Goal: Information Seeking & Learning: Learn about a topic

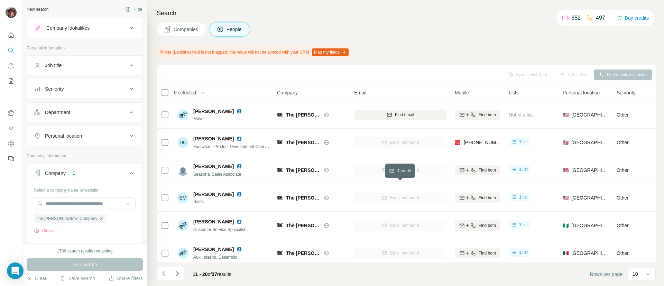
scroll to position [120, 0]
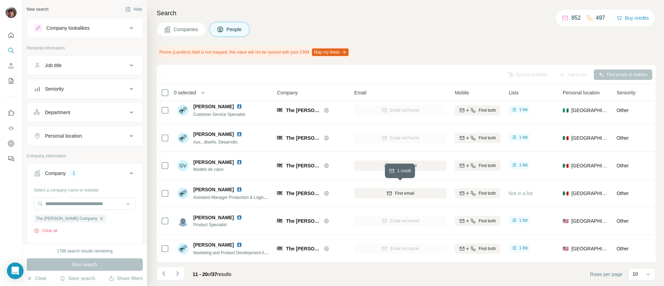
click at [370, 190] on div "Find email" at bounding box center [400, 193] width 92 height 6
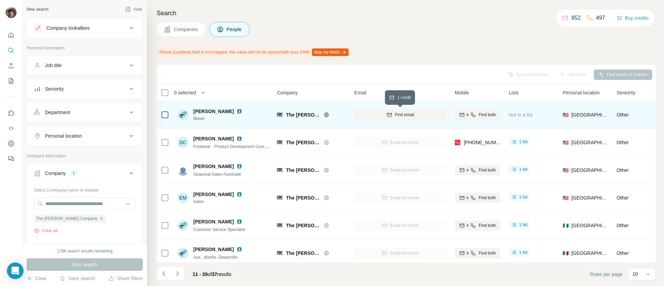
click at [403, 113] on span "Find email" at bounding box center [404, 115] width 19 height 6
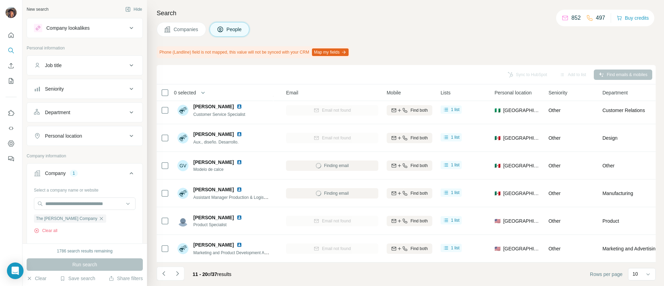
scroll to position [120, 0]
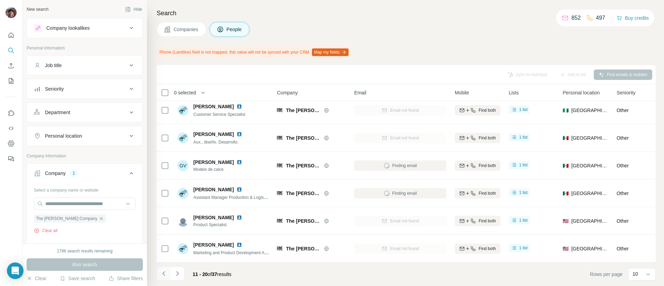
click at [167, 277] on button "Navigate to previous page" at bounding box center [164, 274] width 14 height 14
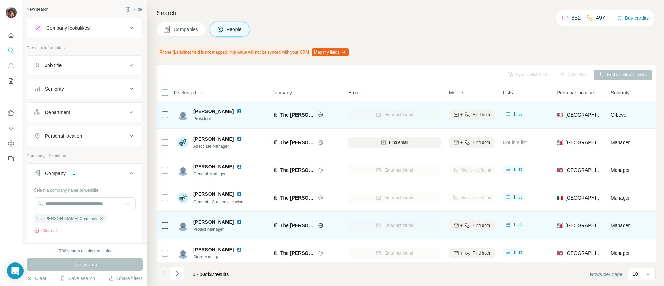
scroll to position [0, 0]
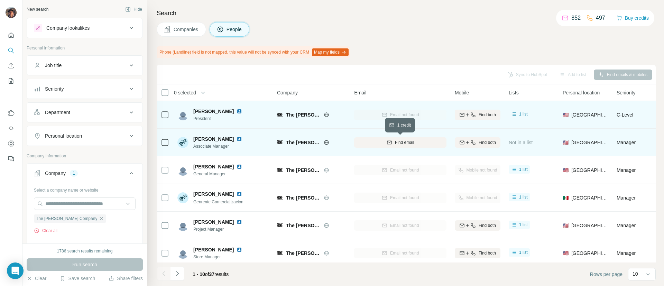
click at [407, 138] on button "Find email" at bounding box center [400, 142] width 92 height 10
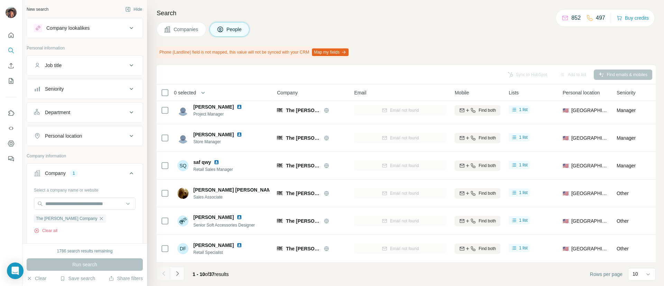
click at [183, 273] on button "Navigate to next page" at bounding box center [178, 274] width 14 height 14
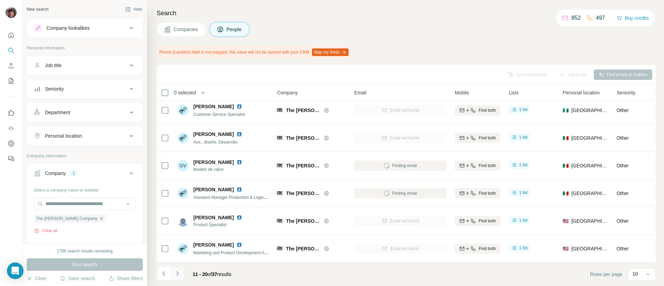
click at [183, 273] on button "Navigate to next page" at bounding box center [178, 274] width 14 height 14
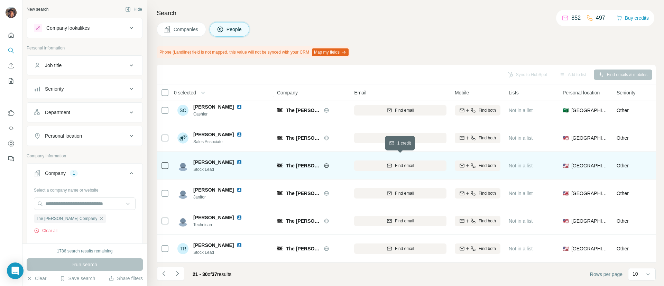
scroll to position [0, 2]
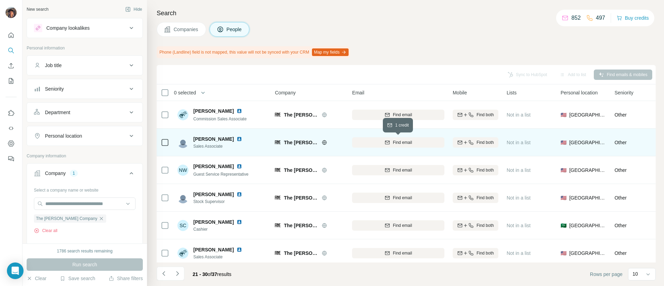
click at [391, 137] on button "Find email" at bounding box center [398, 142] width 92 height 10
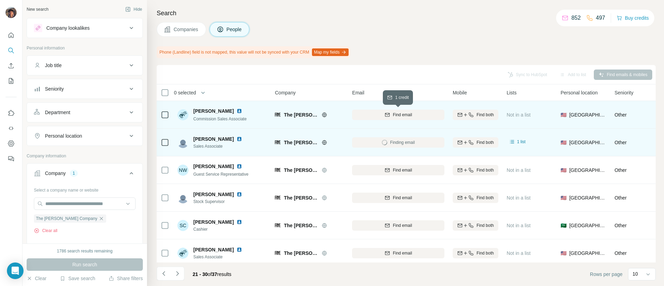
click at [401, 117] on span "Find email" at bounding box center [402, 115] width 19 height 6
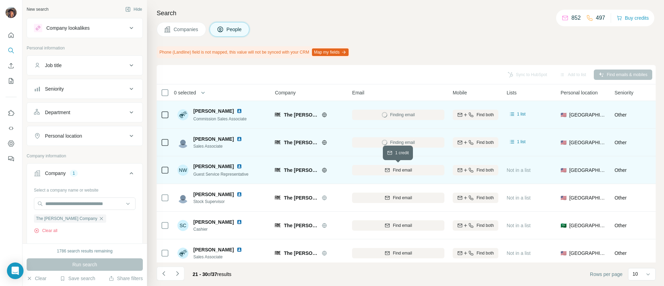
click at [398, 172] on span "Find email" at bounding box center [402, 170] width 19 height 6
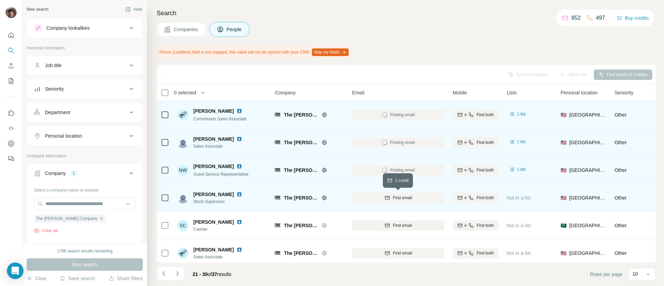
click at [403, 197] on span "Find email" at bounding box center [402, 198] width 19 height 6
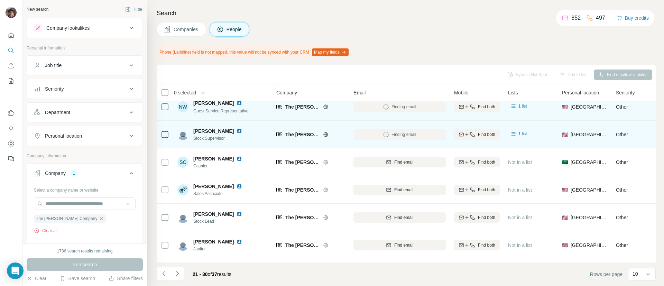
scroll to position [64, 1]
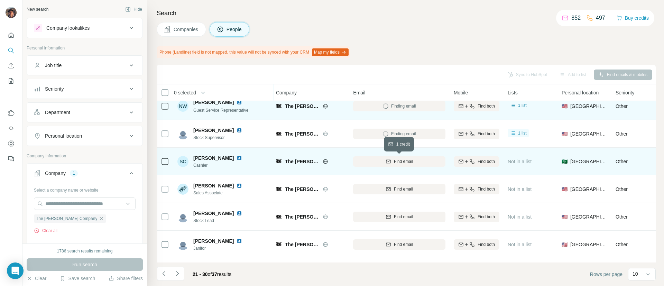
click at [395, 163] on span "Find email" at bounding box center [403, 161] width 19 height 6
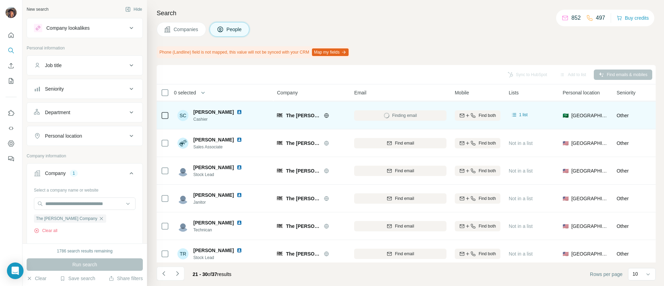
scroll to position [0, 0]
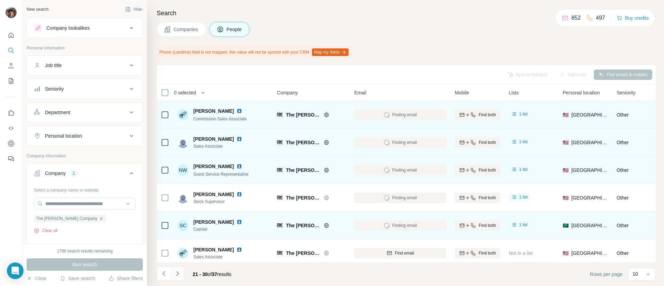
click at [178, 276] on icon "Navigate to next page" at bounding box center [177, 273] width 7 height 7
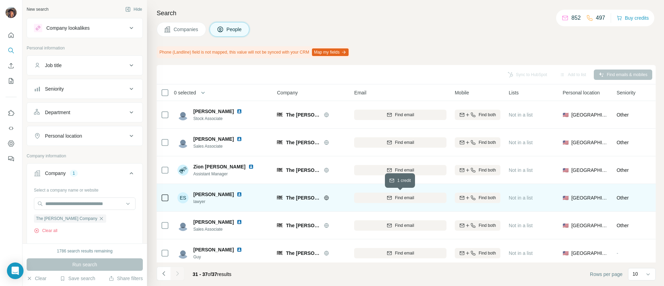
click at [380, 193] on button "Find email" at bounding box center [400, 198] width 92 height 10
click at [166, 270] on icon "Navigate to previous page" at bounding box center [163, 273] width 7 height 7
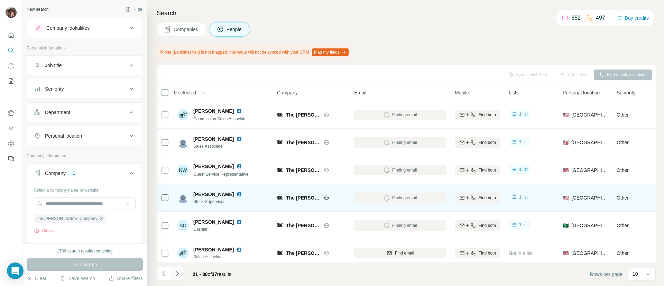
click at [181, 279] on button "Navigate to next page" at bounding box center [178, 274] width 14 height 14
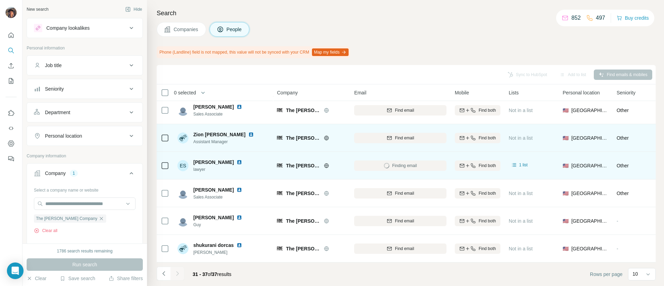
scroll to position [37, 2]
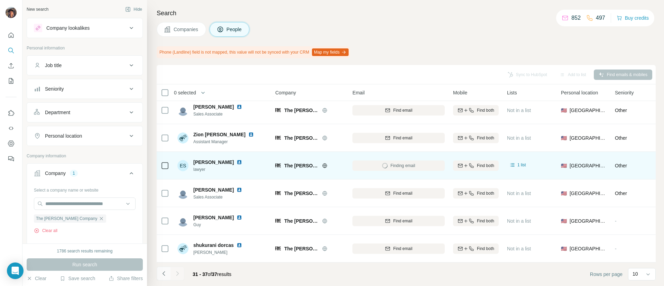
click at [168, 267] on button "Navigate to previous page" at bounding box center [164, 274] width 14 height 14
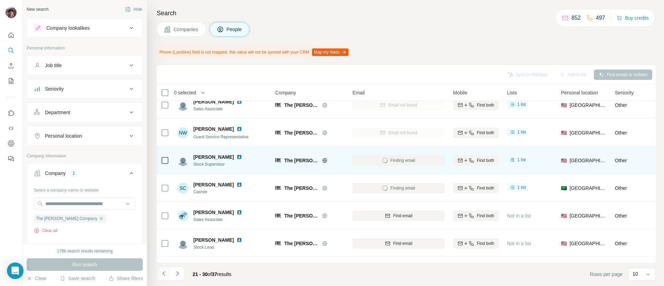
click at [168, 267] on button "Navigate to previous page" at bounding box center [164, 274] width 14 height 14
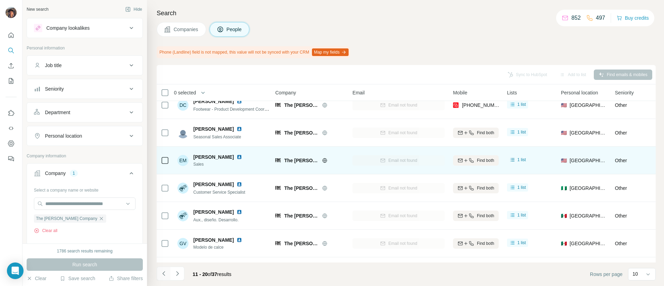
click at [168, 267] on button "Navigate to previous page" at bounding box center [164, 274] width 14 height 14
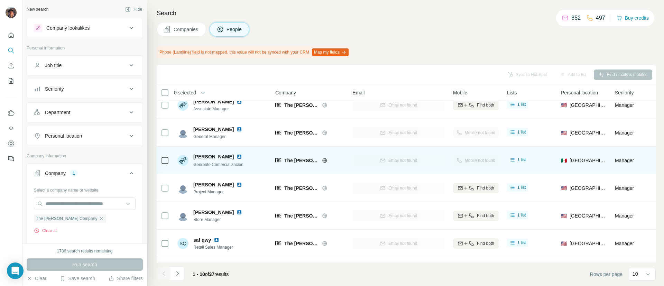
click at [168, 267] on div at bounding box center [164, 274] width 14 height 14
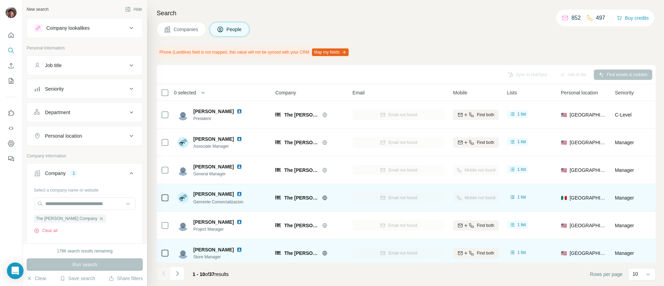
scroll to position [120, 2]
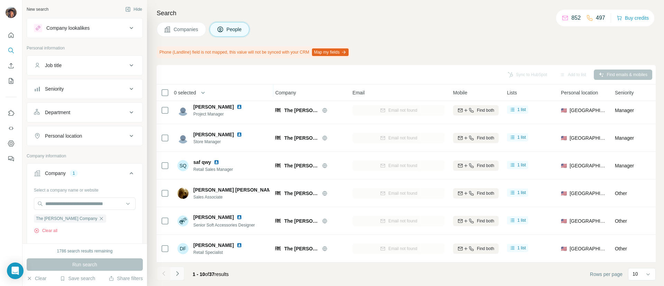
click at [181, 275] on button "Navigate to next page" at bounding box center [178, 274] width 14 height 14
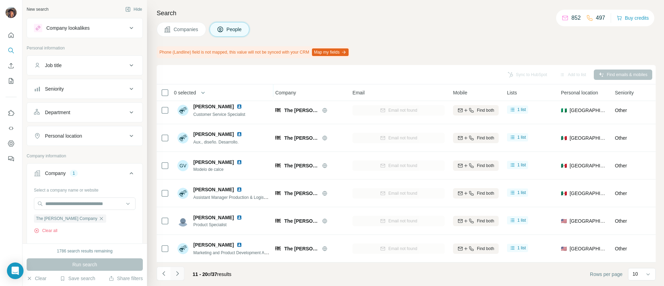
click at [180, 271] on icon "Navigate to next page" at bounding box center [177, 273] width 7 height 7
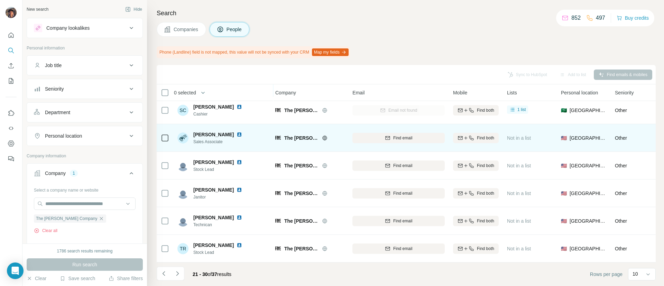
scroll to position [0, 2]
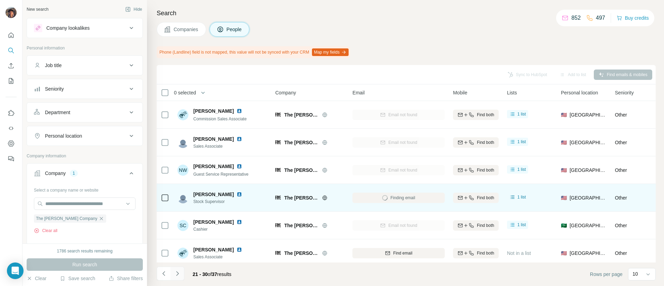
click at [177, 272] on icon "Navigate to next page" at bounding box center [177, 273] width 7 height 7
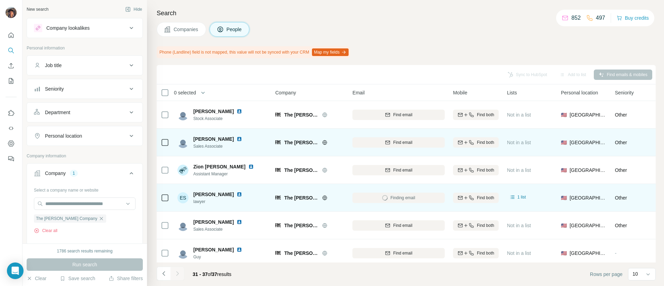
scroll to position [37, 2]
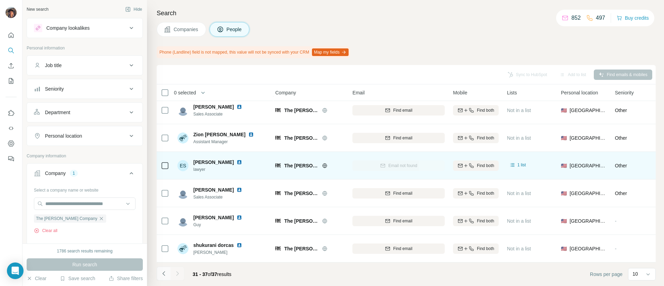
click at [166, 276] on icon "Navigate to previous page" at bounding box center [163, 273] width 7 height 7
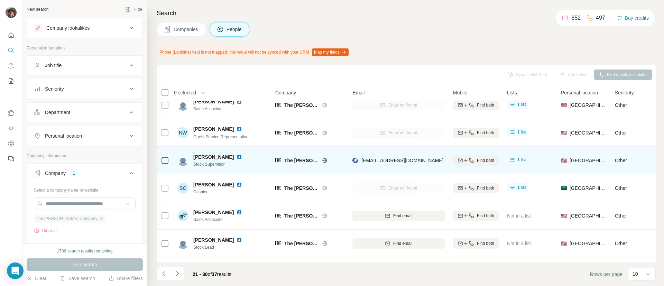
click at [81, 219] on div "The Frye Company" at bounding box center [70, 218] width 72 height 8
click at [99, 219] on icon "button" at bounding box center [102, 219] width 6 height 6
click at [76, 200] on input "text" at bounding box center [85, 204] width 102 height 12
paste input "**********"
type input "**********"
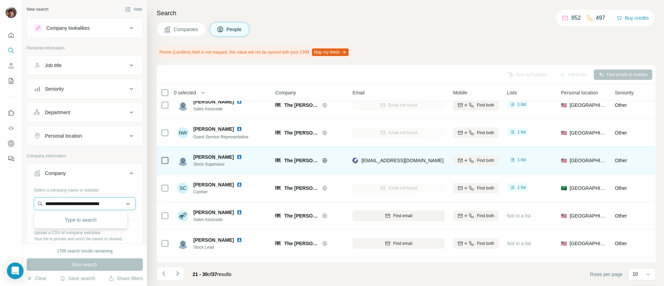
scroll to position [0, 11]
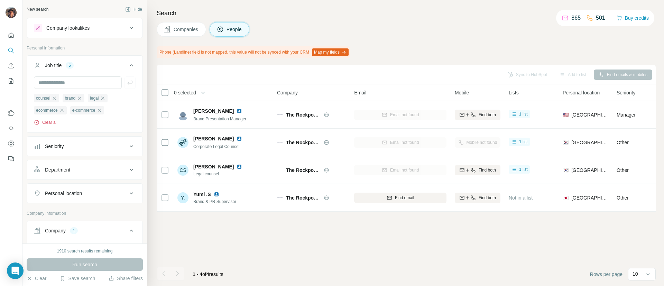
click at [57, 123] on button "Clear all" at bounding box center [46, 122] width 24 height 6
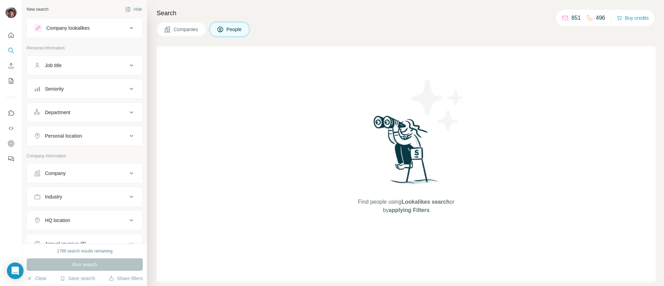
click at [94, 165] on button "Company" at bounding box center [85, 173] width 116 height 17
click at [94, 198] on input "text" at bounding box center [85, 204] width 102 height 12
paste input "**********"
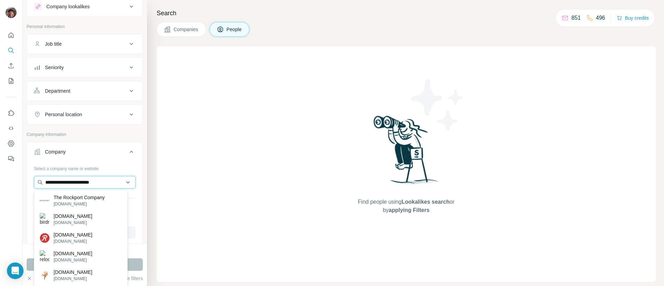
scroll to position [22, 0]
type input "**********"
click at [94, 198] on p "The Rockport Company" at bounding box center [79, 197] width 51 height 7
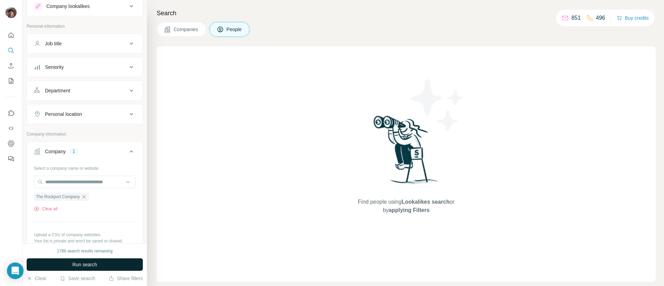
click at [91, 263] on span "Run search" at bounding box center [84, 264] width 25 height 7
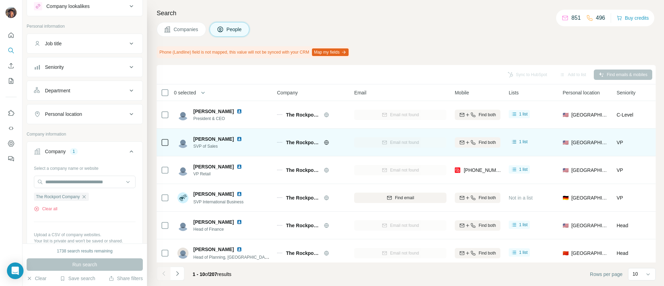
scroll to position [120, 0]
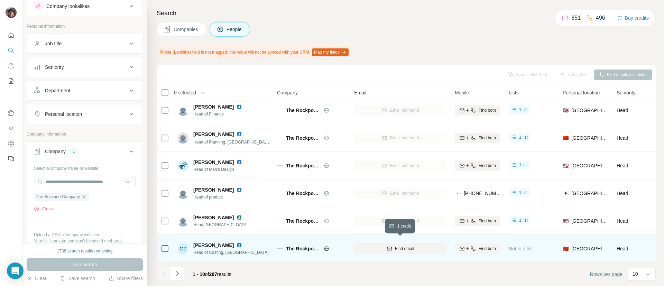
click at [396, 246] on span "Find email" at bounding box center [404, 249] width 19 height 6
click at [179, 271] on icon "Navigate to next page" at bounding box center [177, 273] width 7 height 7
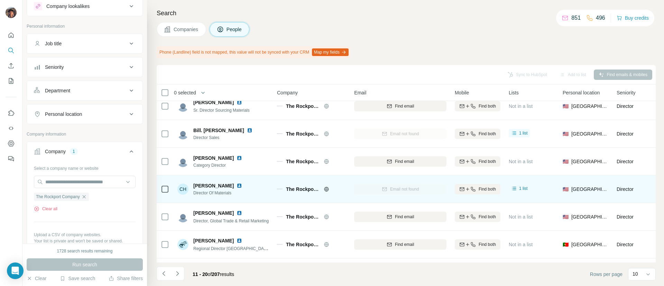
scroll to position [39, 0]
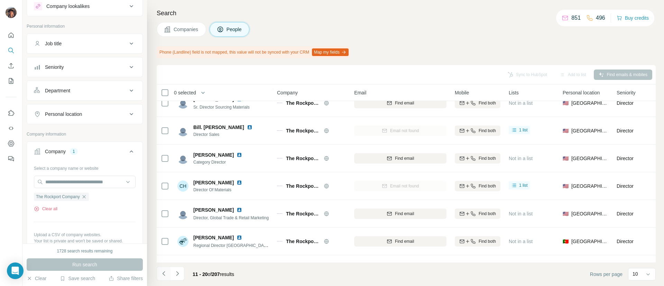
click at [162, 275] on icon "Navigate to previous page" at bounding box center [163, 273] width 7 height 7
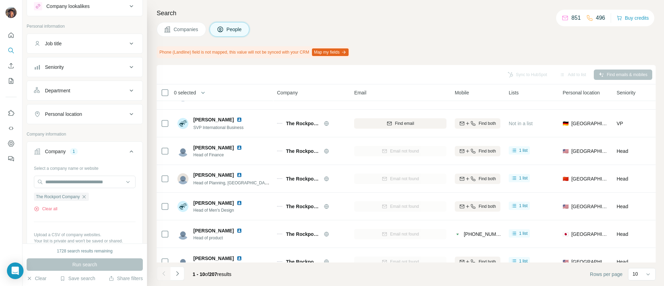
scroll to position [77, 0]
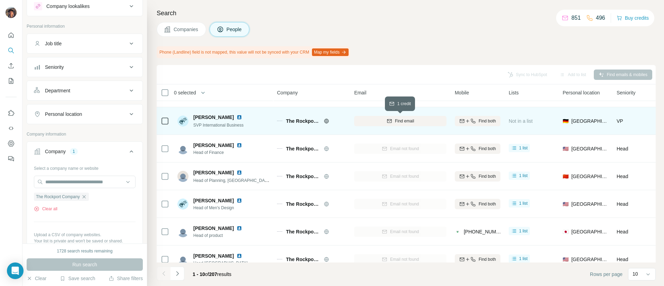
click at [389, 120] on icon "button" at bounding box center [390, 121] width 6 height 6
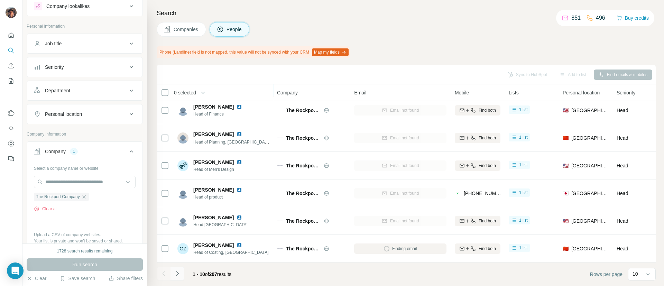
click at [181, 274] on icon "Navigate to next page" at bounding box center [177, 273] width 7 height 7
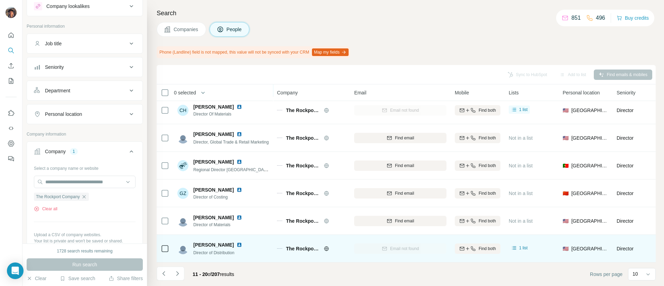
scroll to position [0, 0]
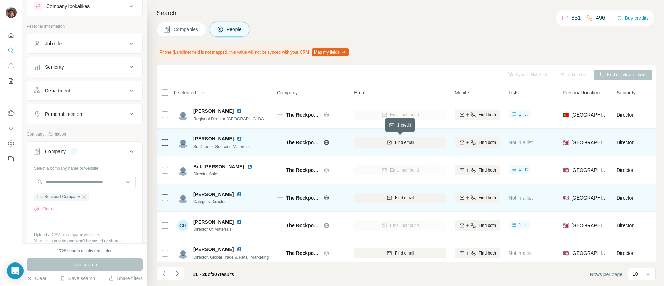
click at [383, 143] on div "Find email" at bounding box center [400, 142] width 92 height 6
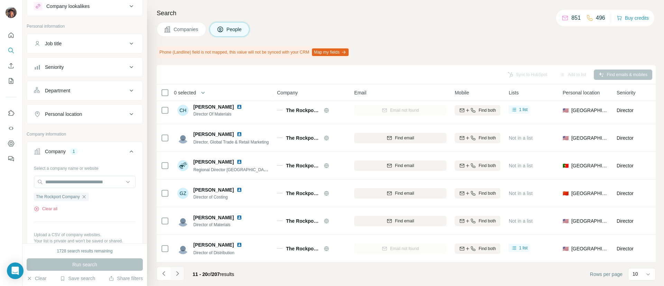
click at [181, 274] on button "Navigate to next page" at bounding box center [178, 274] width 14 height 14
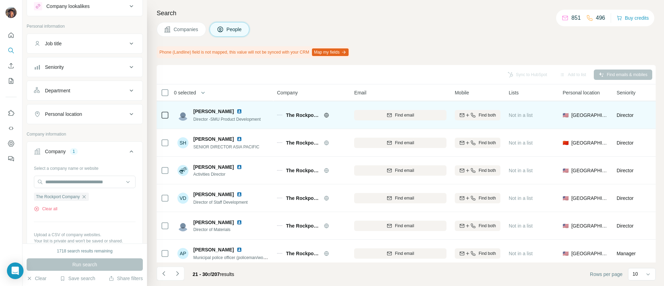
scroll to position [57, 0]
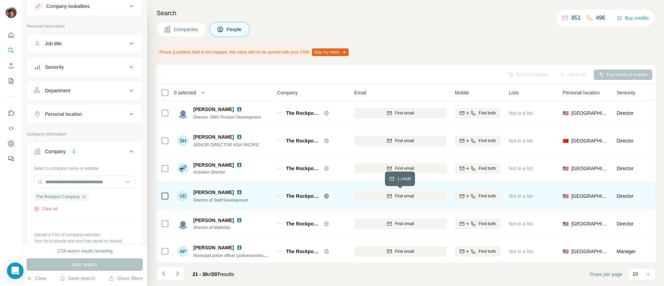
click at [394, 194] on div "Find email" at bounding box center [400, 196] width 92 height 6
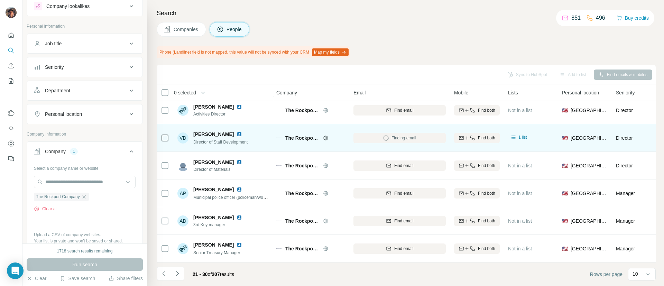
scroll to position [120, 0]
click at [184, 271] on button "Navigate to next page" at bounding box center [178, 274] width 14 height 14
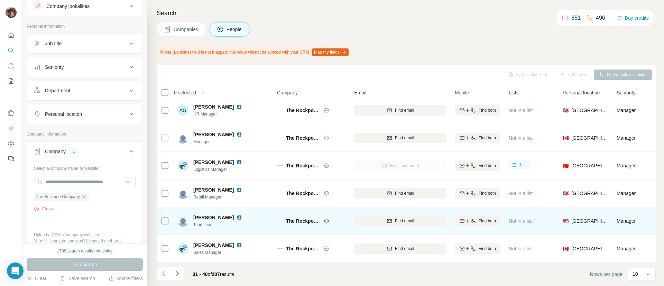
scroll to position [120, 0]
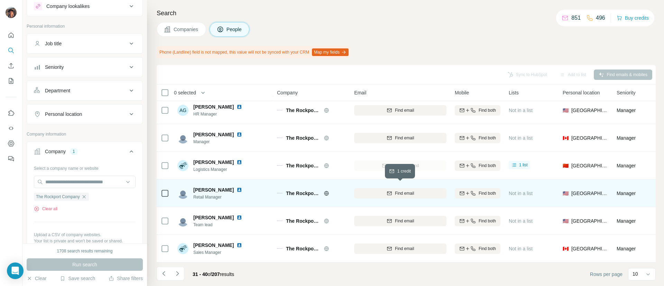
click at [387, 191] on icon "button" at bounding box center [390, 194] width 6 height 6
click at [174, 270] on icon "Navigate to next page" at bounding box center [177, 273] width 7 height 7
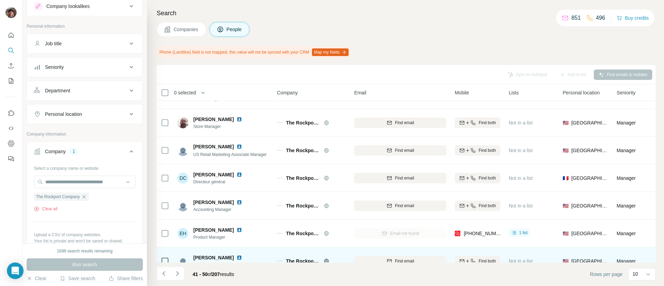
scroll to position [120, 0]
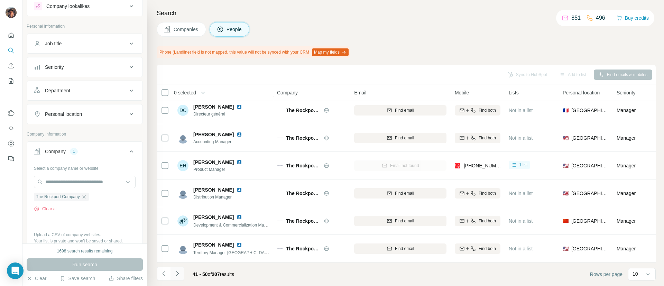
click at [179, 275] on icon "Navigate to next page" at bounding box center [177, 273] width 7 height 7
click at [165, 272] on icon "Navigate to previous page" at bounding box center [163, 273] width 7 height 7
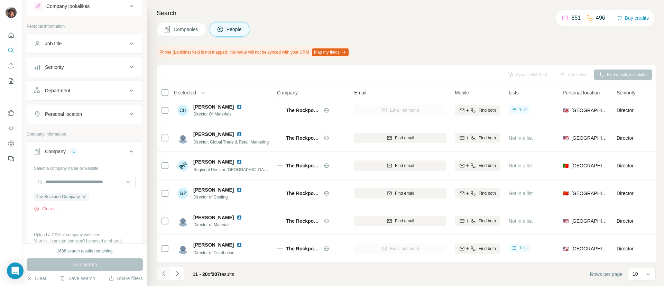
click at [165, 272] on icon "Navigate to previous page" at bounding box center [163, 273] width 7 height 7
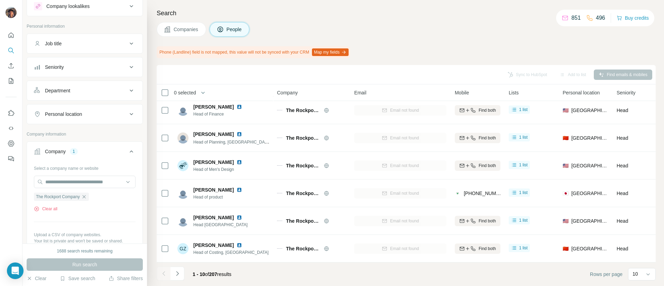
click at [180, 265] on footer "1 - 10 of 207 results Rows per page 10" at bounding box center [406, 275] width 499 height 24
click at [179, 270] on icon "Navigate to next page" at bounding box center [177, 273] width 7 height 7
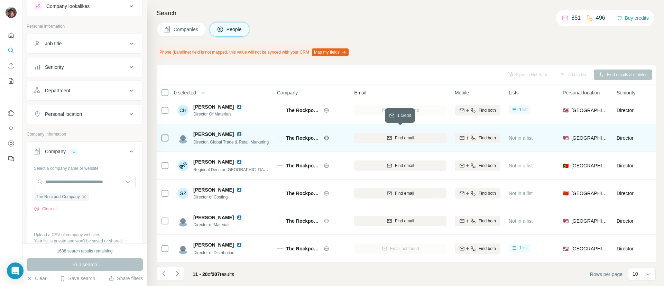
click at [395, 135] on span "Find email" at bounding box center [404, 138] width 19 height 6
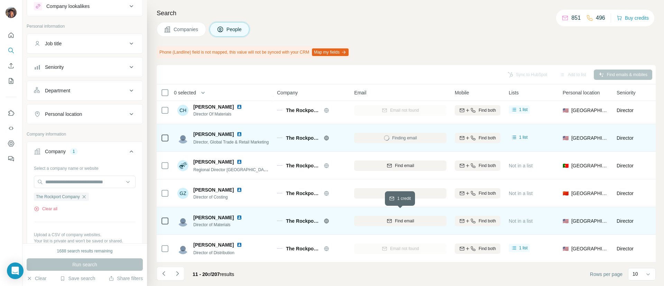
click at [400, 218] on span "Find email" at bounding box center [404, 221] width 19 height 6
click at [179, 271] on icon "Navigate to next page" at bounding box center [177, 273] width 7 height 7
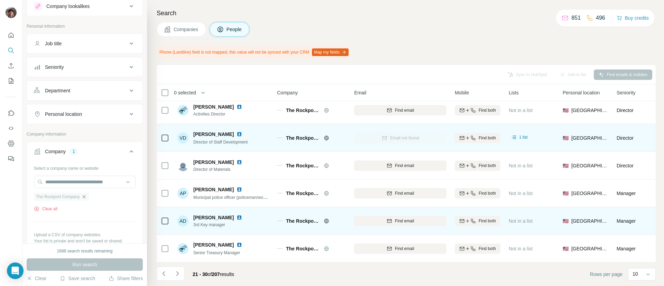
click at [87, 197] on icon "button" at bounding box center [84, 197] width 6 height 6
click at [85, 177] on input "text" at bounding box center [85, 182] width 102 height 12
paste input "**********"
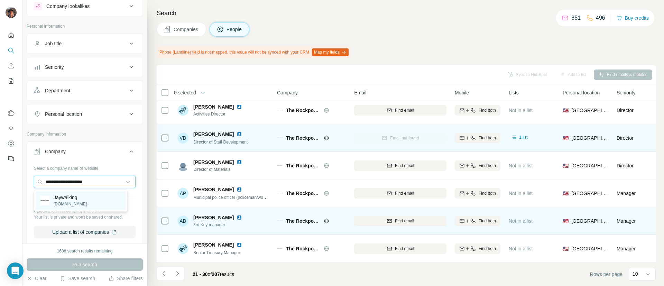
type input "**********"
click at [94, 199] on div "Jaywalking jaywalking.in" at bounding box center [81, 200] width 90 height 19
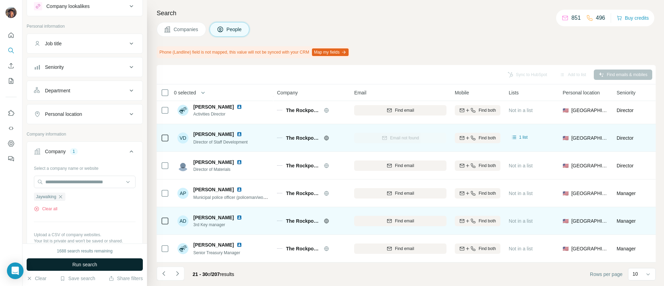
click at [95, 264] on span "Run search" at bounding box center [84, 264] width 25 height 7
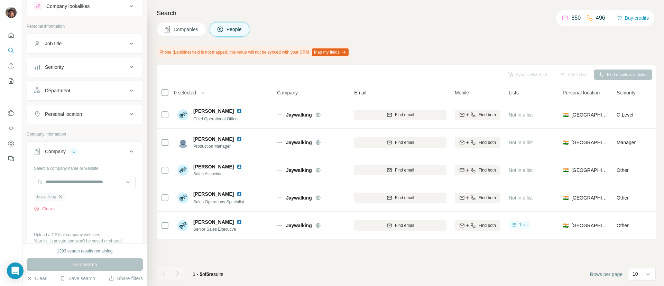
click at [62, 197] on icon "button" at bounding box center [60, 196] width 3 height 3
paste input "**********"
click at [65, 181] on input "text" at bounding box center [85, 182] width 102 height 12
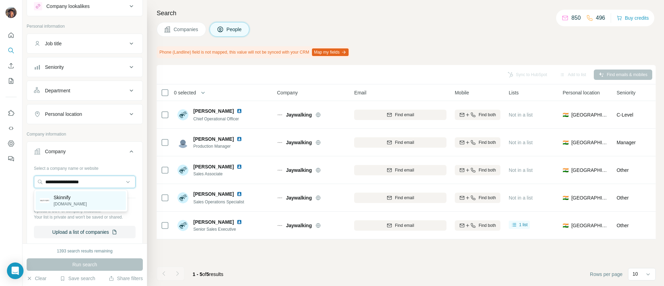
type input "**********"
click at [75, 202] on div "Skinnify skinnify.co" at bounding box center [81, 200] width 90 height 19
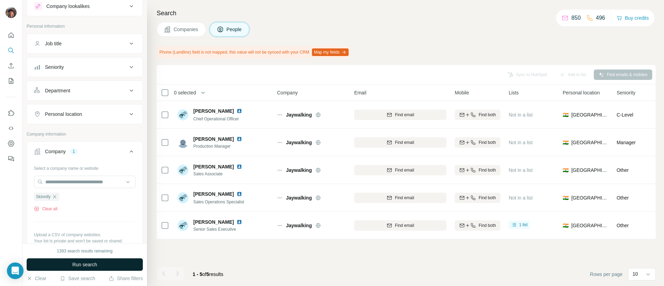
click at [105, 266] on button "Run search" at bounding box center [85, 264] width 116 height 12
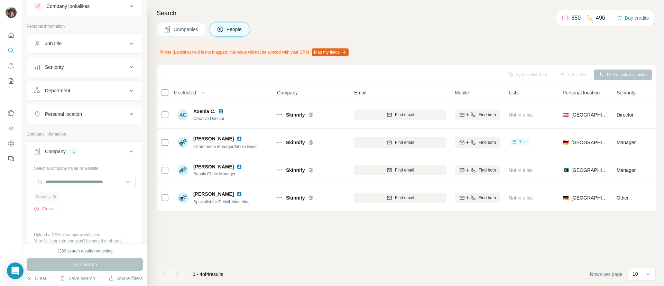
click at [57, 195] on icon "button" at bounding box center [55, 197] width 6 height 6
click at [68, 177] on input "text" at bounding box center [85, 182] width 102 height 12
paste input "**********"
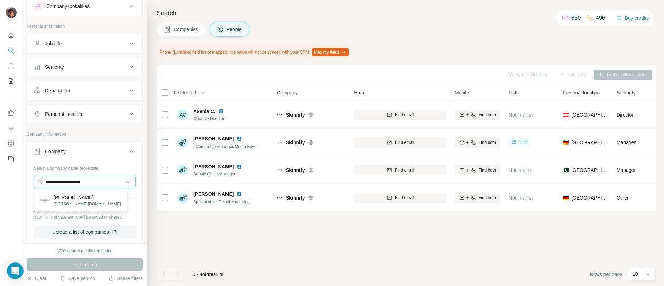
type input "**********"
click at [96, 204] on div "Dewhirst dewhirst.com" at bounding box center [81, 200] width 90 height 19
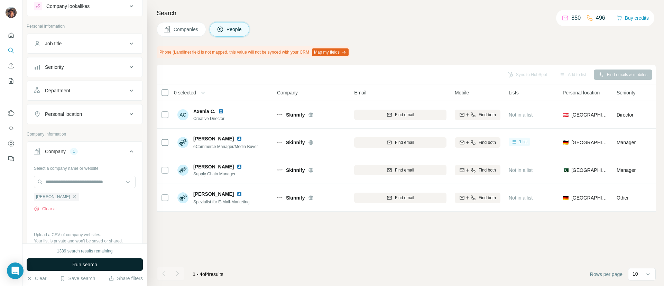
click at [98, 262] on button "Run search" at bounding box center [85, 264] width 116 height 12
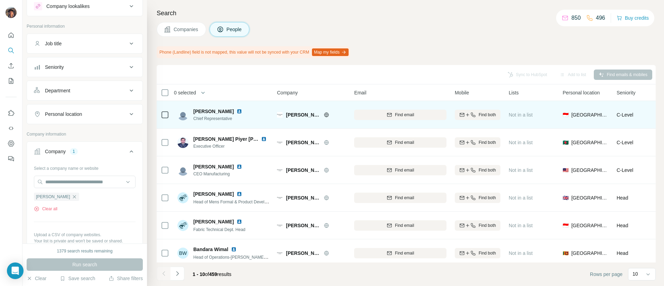
click at [292, 115] on span "Dewhirst" at bounding box center [303, 114] width 34 height 7
copy span "Dewhirst"
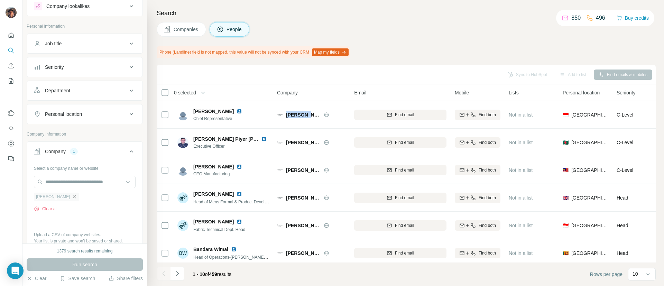
click at [72, 194] on icon "button" at bounding box center [75, 197] width 6 height 6
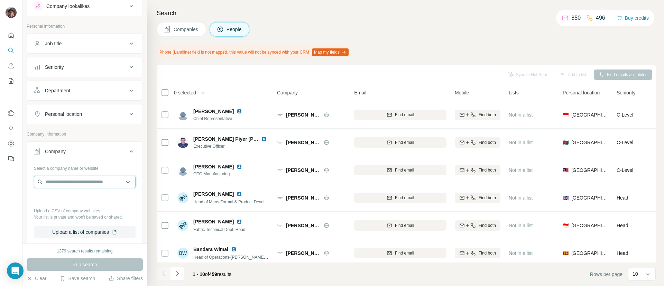
click at [65, 186] on input "text" at bounding box center [85, 182] width 102 height 12
paste input "**********"
type input "**********"
click at [74, 202] on p "lestrangelondon.com" at bounding box center [70, 204] width 33 height 6
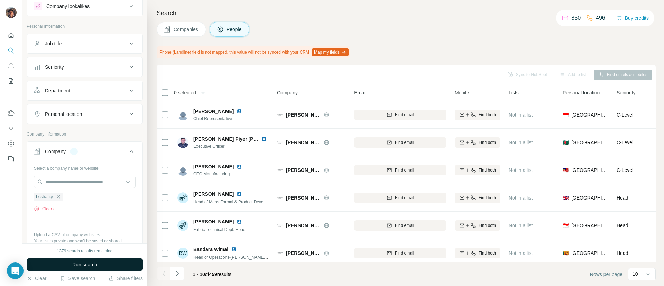
click at [108, 264] on button "Run search" at bounding box center [85, 264] width 116 height 12
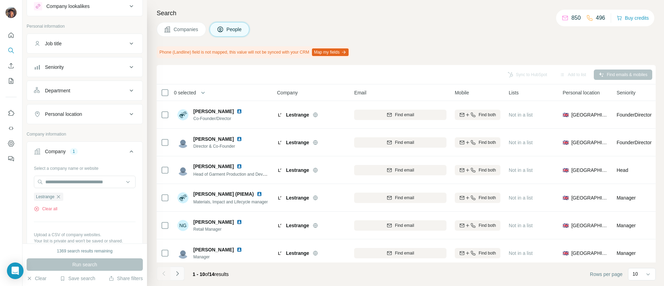
click at [176, 272] on icon "Navigate to next page" at bounding box center [177, 273] width 7 height 7
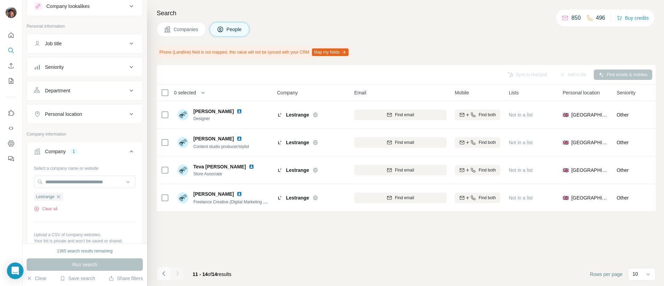
click at [166, 269] on button "Navigate to previous page" at bounding box center [164, 274] width 14 height 14
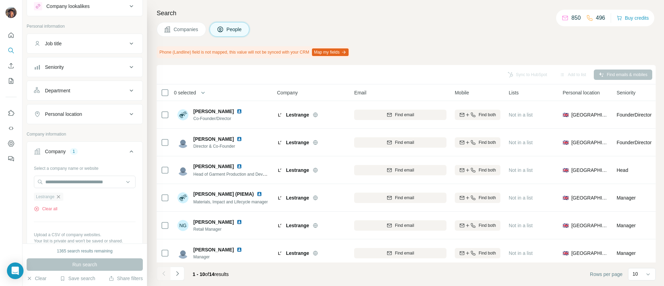
click at [61, 195] on icon "button" at bounding box center [59, 197] width 6 height 6
click at [61, 179] on input "text" at bounding box center [85, 182] width 102 height 12
paste input "**********"
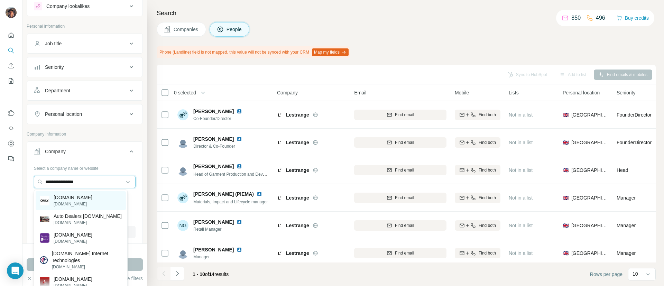
type input "**********"
click at [79, 197] on p "one-and-only.com" at bounding box center [73, 197] width 39 height 7
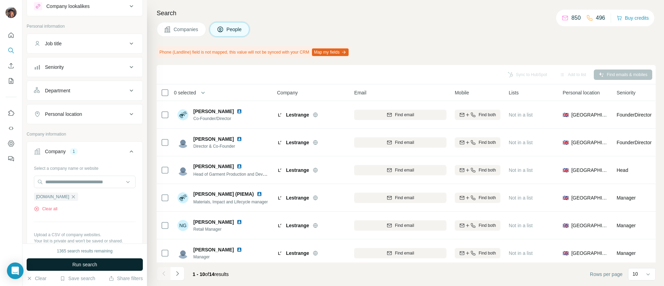
click at [120, 264] on button "Run search" at bounding box center [85, 264] width 116 height 12
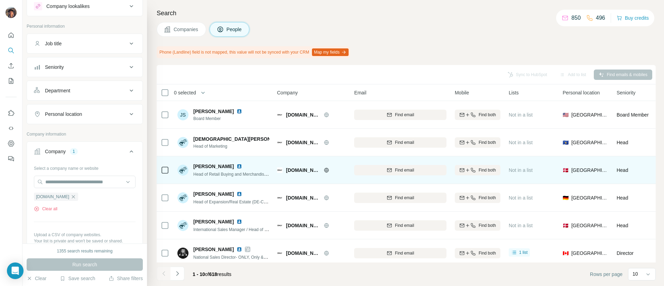
scroll to position [120, 0]
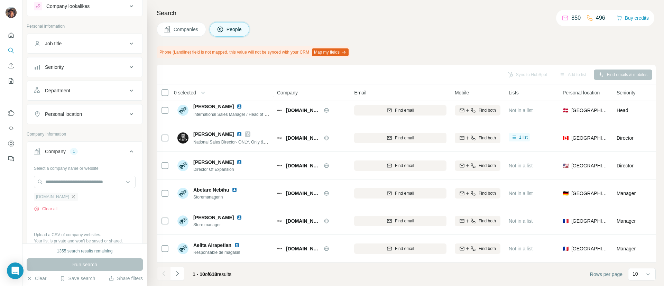
click at [75, 198] on icon "button" at bounding box center [73, 196] width 3 height 3
click at [75, 182] on input "text" at bounding box center [85, 182] width 102 height 12
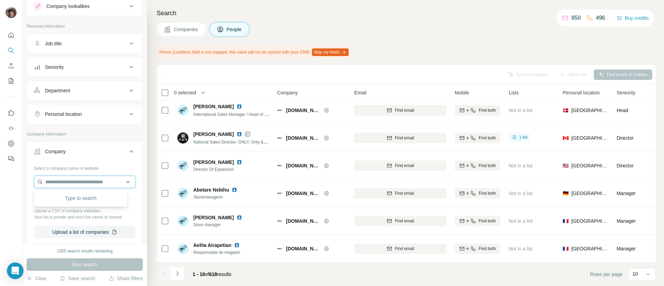
paste input "**********"
type input "**********"
click at [90, 208] on div "Kaiia kaiiathelabel.com" at bounding box center [81, 200] width 90 height 19
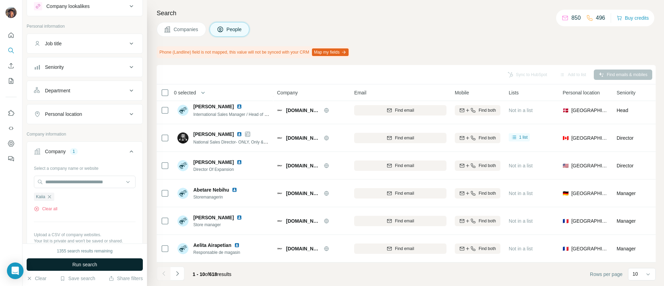
click at [83, 264] on span "Run search" at bounding box center [84, 264] width 25 height 7
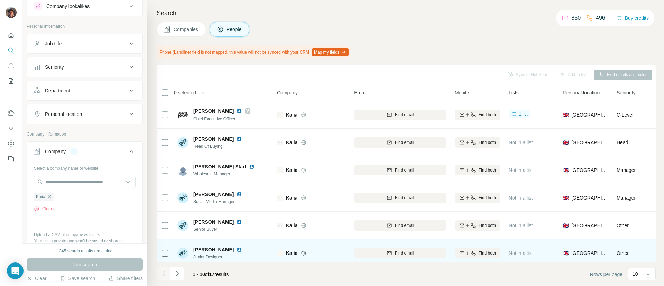
scroll to position [120, 0]
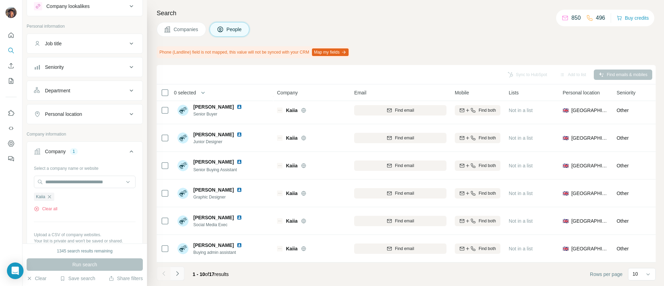
click at [177, 268] on button "Navigate to next page" at bounding box center [178, 274] width 14 height 14
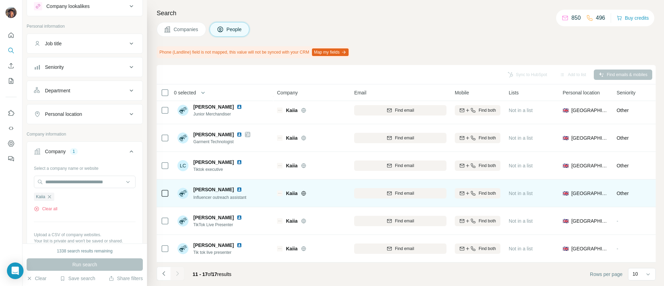
scroll to position [0, 0]
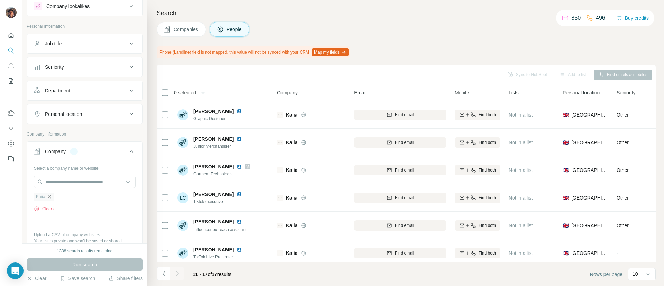
click at [51, 198] on icon "button" at bounding box center [50, 197] width 6 height 6
click at [56, 181] on input "text" at bounding box center [85, 182] width 102 height 12
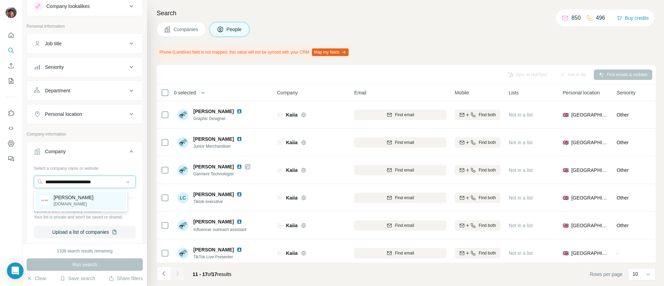
type input "**********"
click at [71, 207] on p "jackwills.com" at bounding box center [74, 204] width 40 height 6
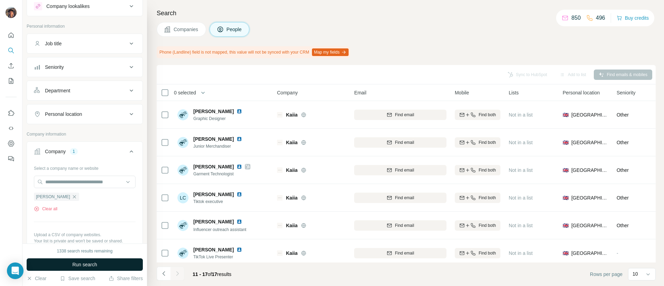
click at [72, 263] on span "Run search" at bounding box center [84, 264] width 25 height 7
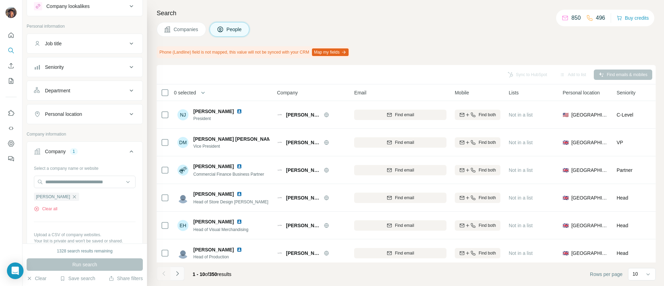
click at [176, 272] on icon "Navigate to next page" at bounding box center [177, 273] width 7 height 7
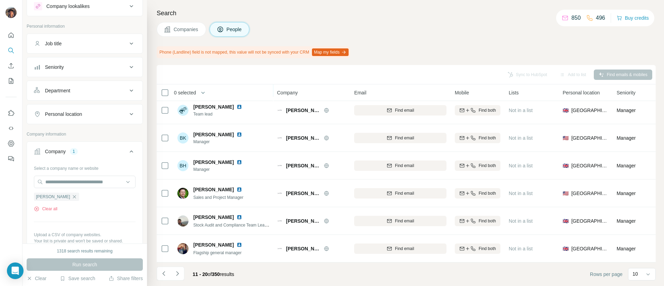
scroll to position [120, 3]
click at [174, 270] on icon "Navigate to next page" at bounding box center [177, 273] width 7 height 7
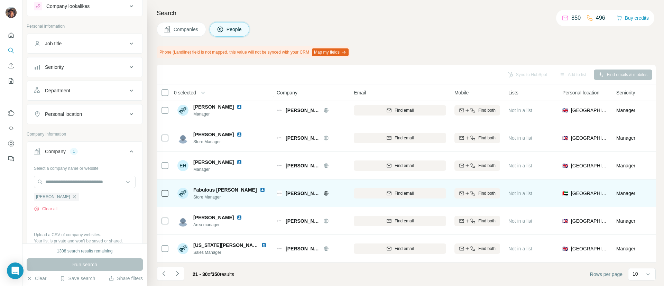
scroll to position [0, 0]
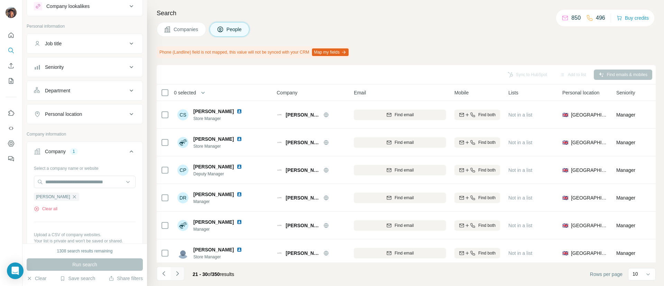
click at [176, 269] on button "Navigate to next page" at bounding box center [178, 274] width 14 height 14
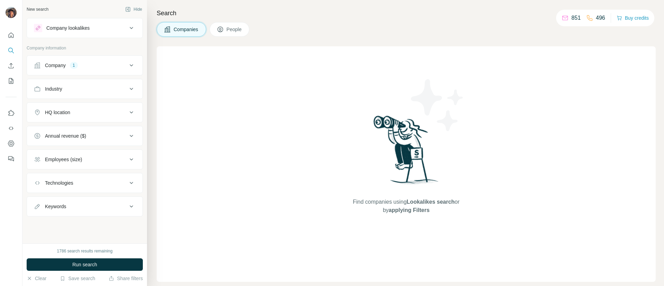
click at [84, 65] on div "Company 1" at bounding box center [80, 65] width 93 height 7
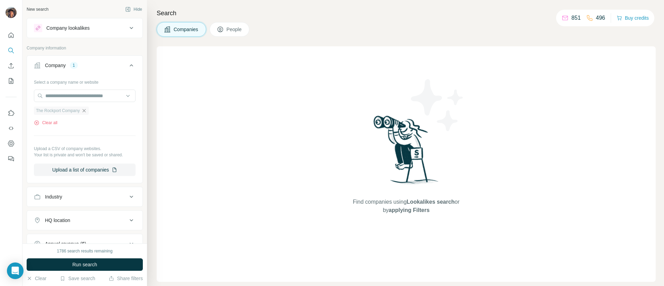
click at [85, 110] on icon "button" at bounding box center [83, 110] width 3 height 3
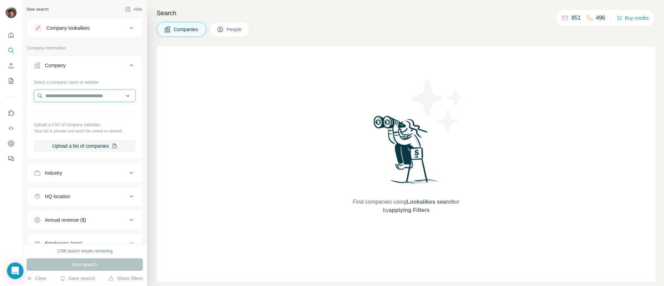
click at [79, 95] on input "text" at bounding box center [85, 96] width 102 height 12
paste input "**********"
type input "**********"
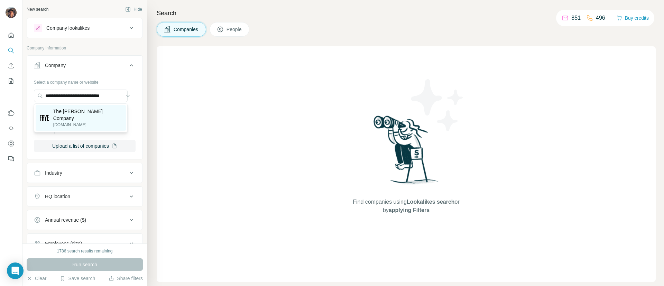
click at [77, 113] on p "The [PERSON_NAME] Company" at bounding box center [87, 115] width 68 height 14
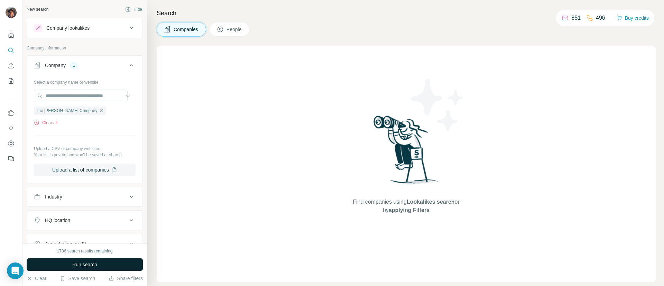
click at [122, 264] on button "Run search" at bounding box center [85, 264] width 116 height 12
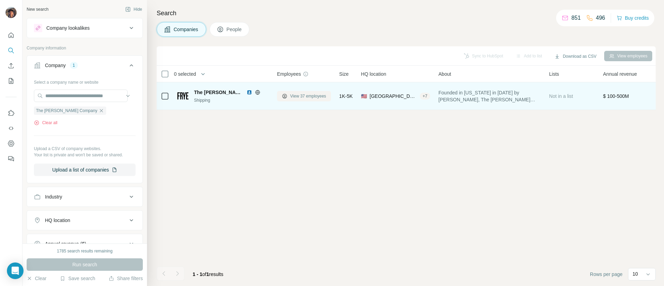
click at [297, 95] on span "View 37 employees" at bounding box center [308, 96] width 36 height 6
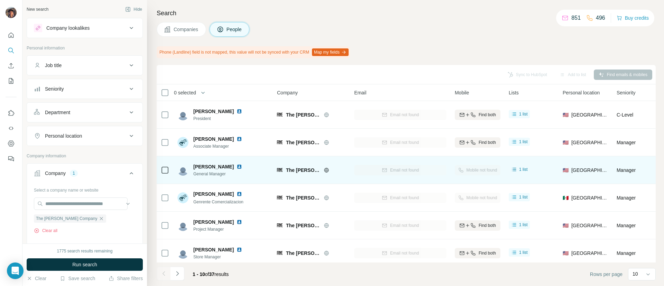
scroll to position [120, 0]
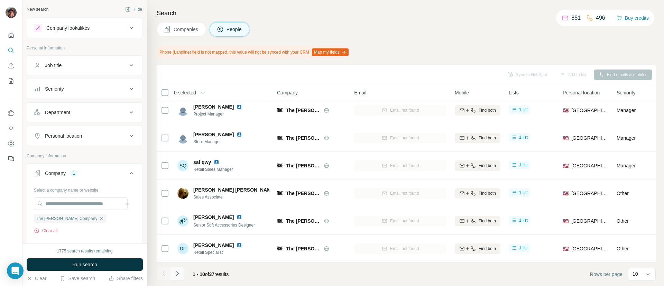
click at [176, 277] on button "Navigate to next page" at bounding box center [178, 274] width 14 height 14
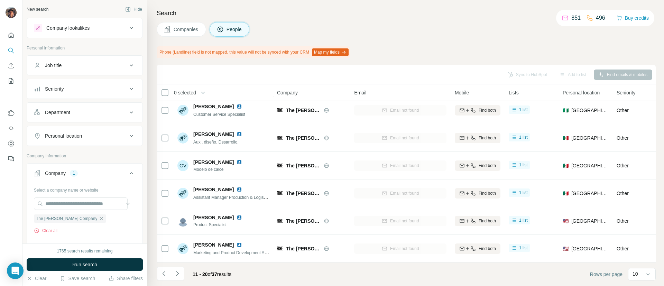
scroll to position [120, 0]
click at [182, 277] on button "Navigate to next page" at bounding box center [178, 274] width 14 height 14
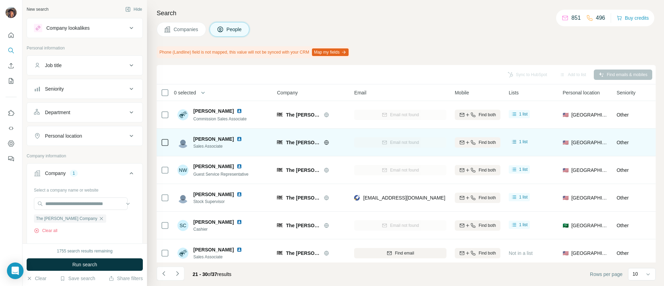
scroll to position [120, 0]
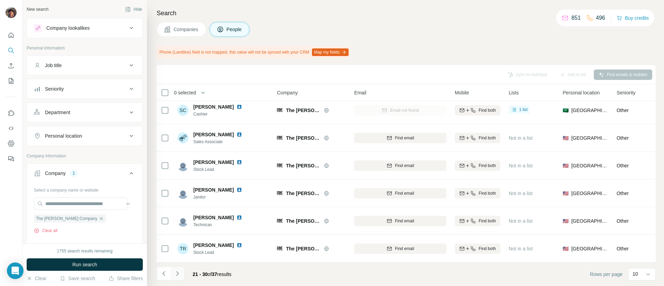
click at [176, 273] on icon "Navigate to next page" at bounding box center [177, 273] width 7 height 7
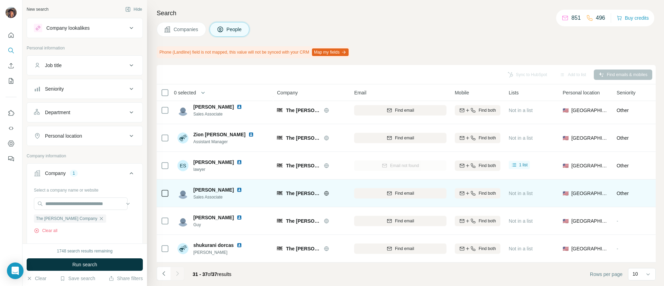
scroll to position [0, 0]
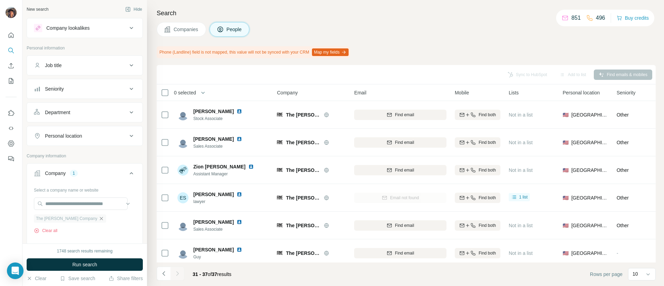
click at [99, 217] on icon "button" at bounding box center [102, 219] width 6 height 6
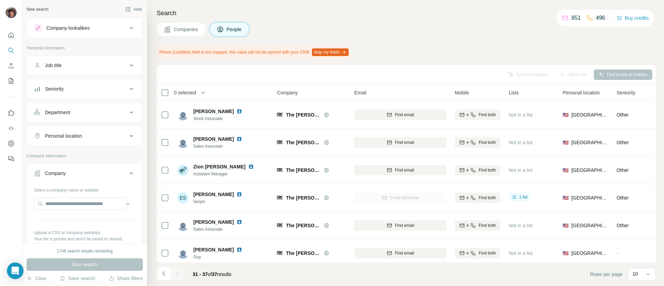
click at [199, 26] on span "Companies" at bounding box center [186, 29] width 25 height 7
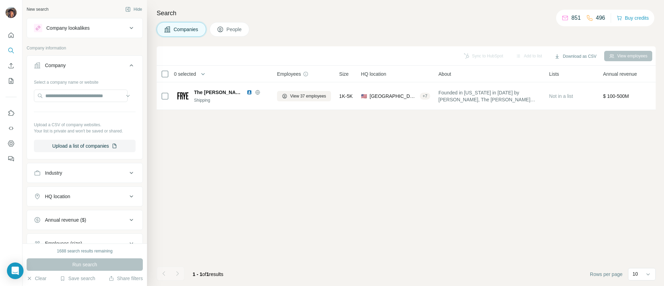
click at [89, 176] on div "Industry" at bounding box center [80, 172] width 93 height 7
click at [79, 192] on input at bounding box center [80, 190] width 85 height 8
click at [79, 194] on input at bounding box center [80, 190] width 85 height 8
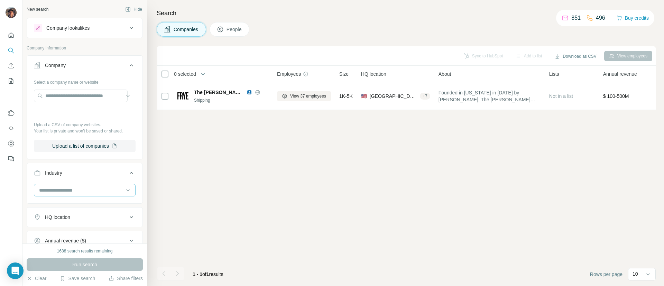
click at [79, 194] on input at bounding box center [80, 190] width 85 height 8
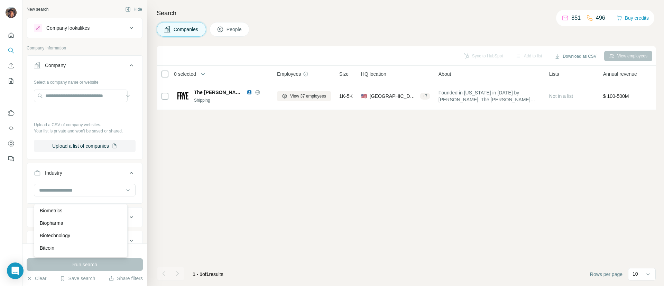
scroll to position [683, 0]
click at [93, 194] on input at bounding box center [80, 190] width 85 height 8
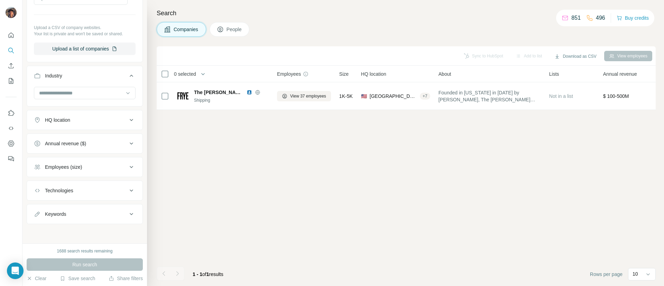
click at [107, 121] on div "HQ location" at bounding box center [80, 120] width 93 height 7
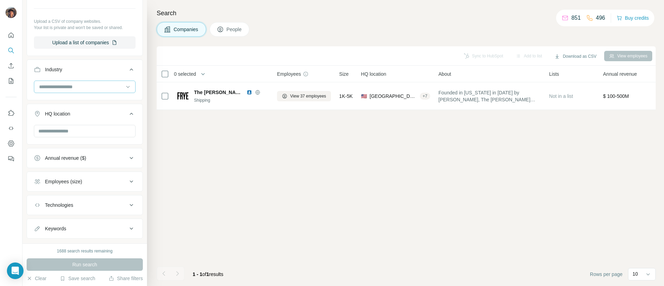
click at [95, 91] on input at bounding box center [80, 87] width 85 height 8
type input "***"
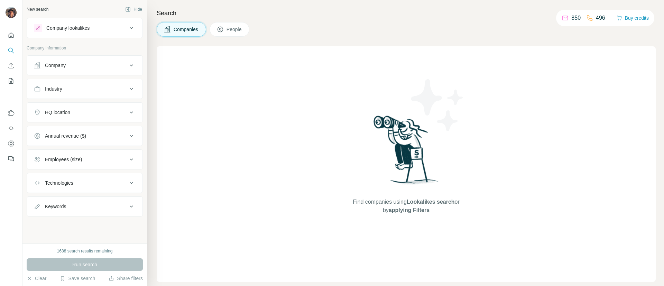
drag, startPoint x: 0, startPoint y: 0, endPoint x: 109, endPoint y: 61, distance: 124.9
click at [109, 61] on button "Company" at bounding box center [85, 65] width 116 height 17
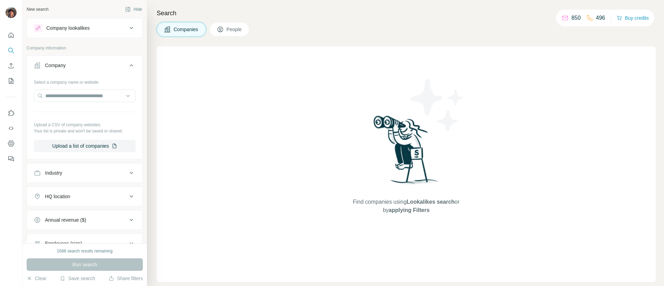
click at [109, 61] on button "Company" at bounding box center [85, 66] width 116 height 19
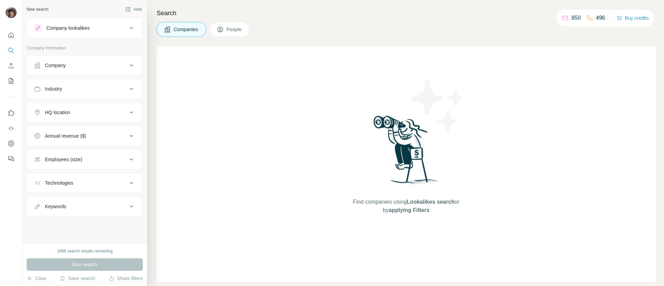
click at [85, 93] on button "Industry" at bounding box center [85, 89] width 116 height 17
click at [78, 107] on input at bounding box center [80, 106] width 85 height 8
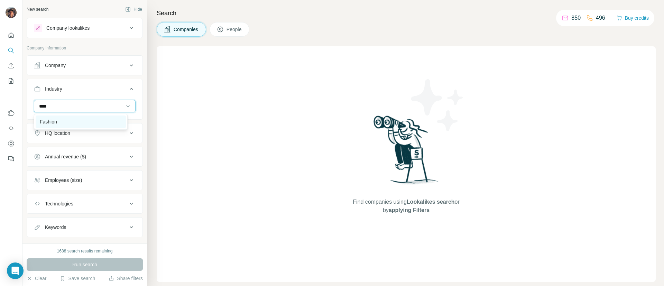
type input "****"
click at [83, 116] on div "Fashion" at bounding box center [81, 122] width 90 height 12
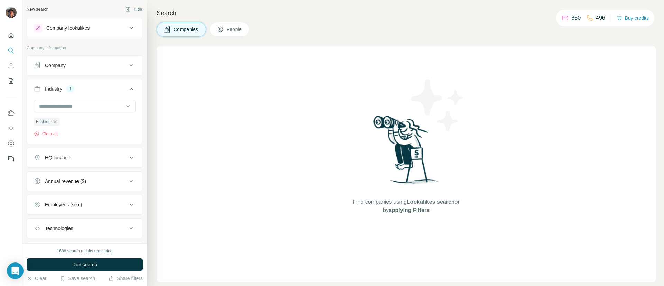
scroll to position [38, 0]
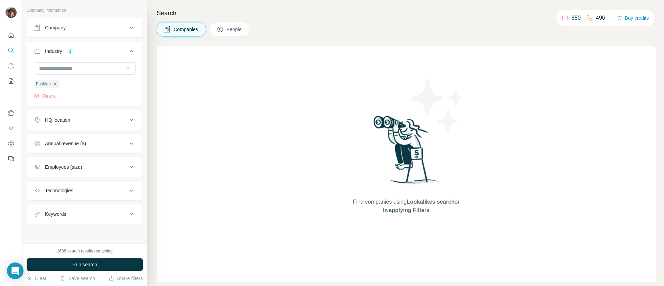
click at [84, 122] on div "HQ location" at bounding box center [80, 120] width 93 height 7
click at [67, 137] on input "text" at bounding box center [85, 137] width 102 height 12
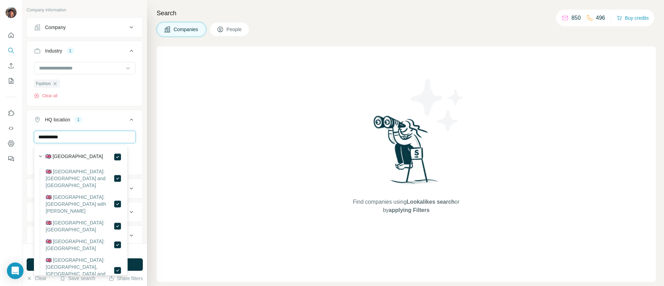
click at [100, 138] on input "**********" at bounding box center [85, 137] width 102 height 12
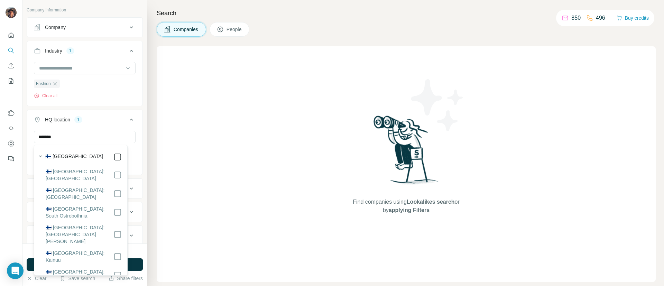
click at [107, 139] on input "*******" at bounding box center [85, 137] width 102 height 12
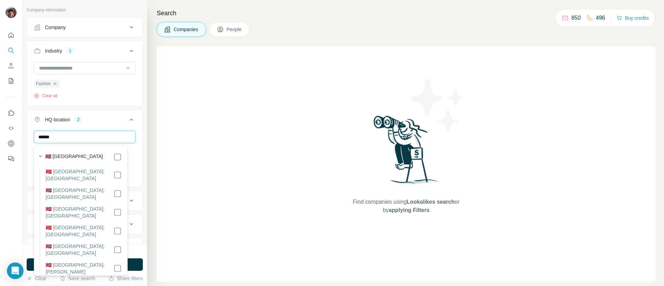
type input "******"
click at [95, 133] on input "******" at bounding box center [85, 137] width 102 height 12
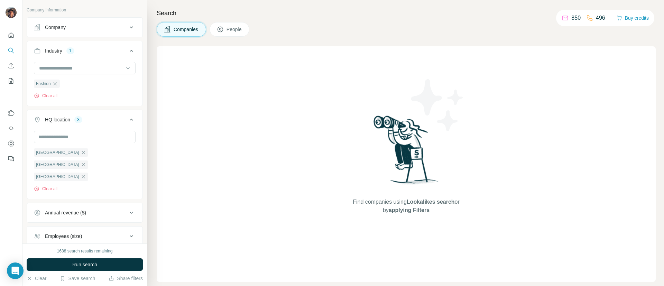
click at [137, 140] on div "New search Hide Company lookalikes Company information Company Industry 1 Fashi…" at bounding box center [84, 122] width 125 height 244
click at [90, 138] on input "text" at bounding box center [85, 137] width 102 height 12
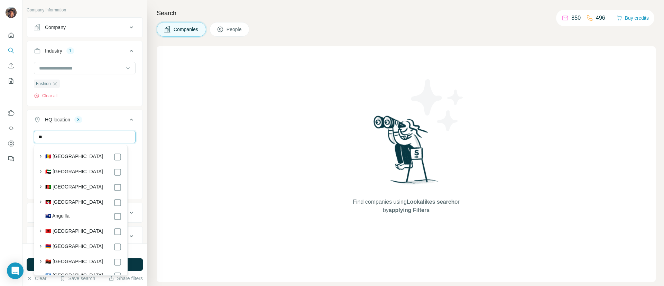
type input "*"
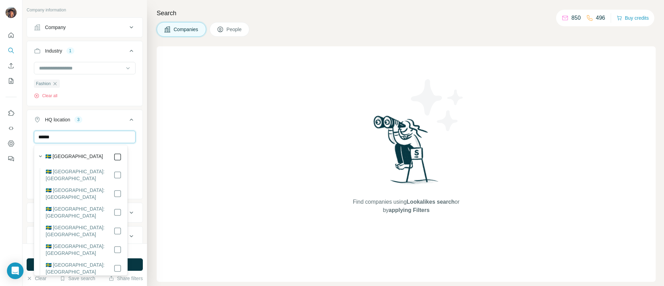
type input "******"
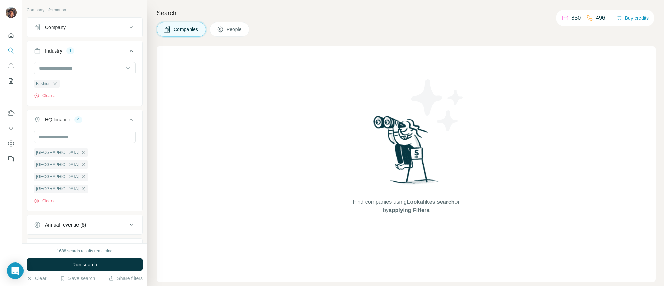
click at [132, 152] on div "[GEOGRAPHIC_DATA] [GEOGRAPHIC_DATA] [GEOGRAPHIC_DATA] [GEOGRAPHIC_DATA] Clear a…" at bounding box center [85, 170] width 116 height 79
click at [102, 135] on input "text" at bounding box center [85, 137] width 102 height 12
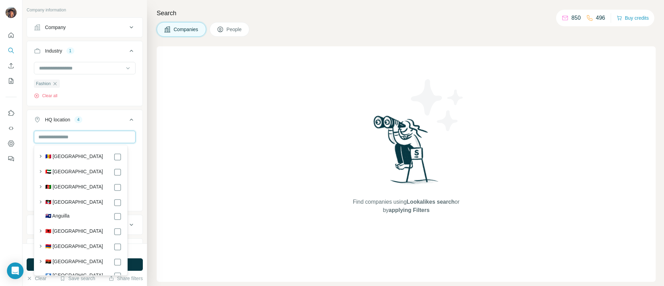
click at [102, 135] on input "text" at bounding box center [85, 137] width 102 height 12
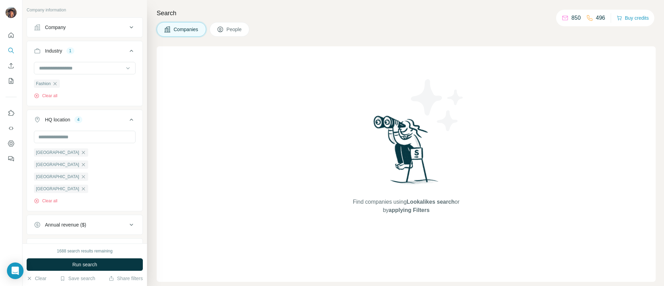
click at [136, 125] on div "New search Hide Company lookalikes Company information Company Industry 1 Fashi…" at bounding box center [84, 122] width 125 height 244
click at [92, 134] on input "text" at bounding box center [85, 137] width 102 height 12
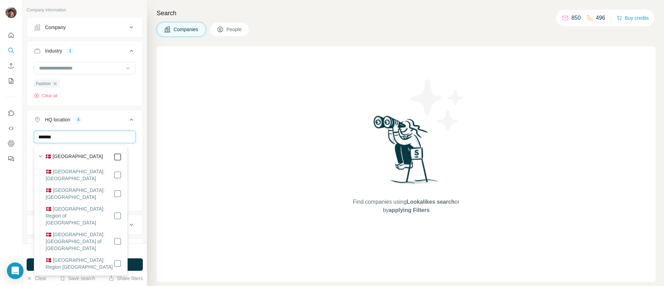
type input "*******"
click at [116, 153] on icon at bounding box center [117, 157] width 8 height 8
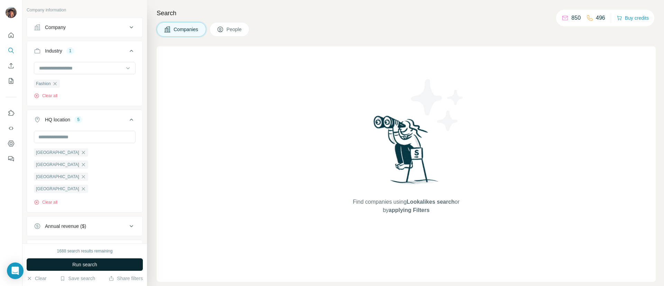
click at [106, 263] on button "Run search" at bounding box center [85, 264] width 116 height 12
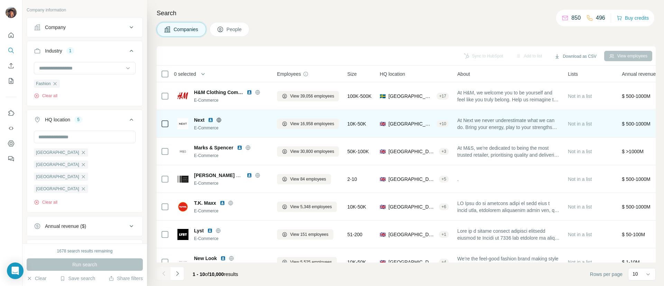
scroll to position [102, 0]
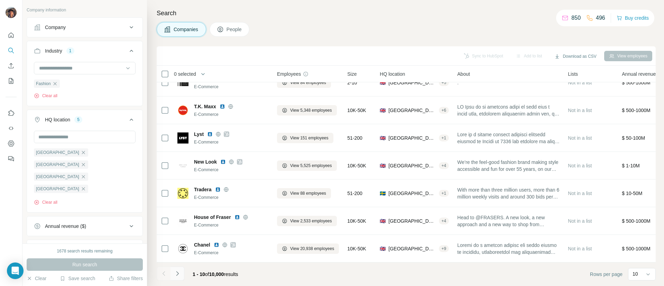
click at [176, 272] on icon "Navigate to next page" at bounding box center [177, 273] width 7 height 7
click at [176, 272] on div at bounding box center [178, 274] width 14 height 14
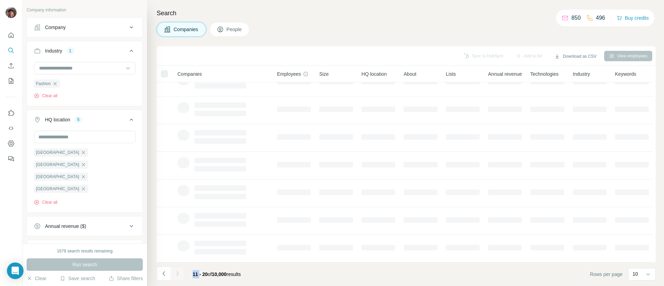
click at [176, 272] on icon "Navigate to next page" at bounding box center [177, 273] width 7 height 7
click at [176, 272] on div at bounding box center [178, 274] width 14 height 14
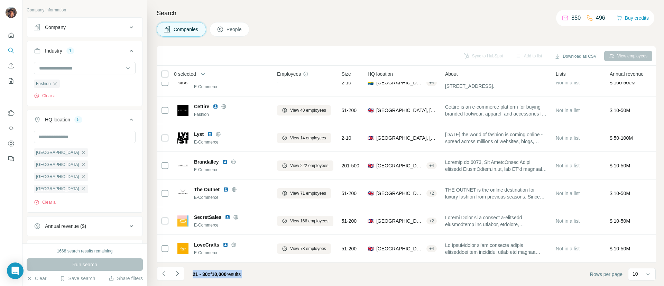
scroll to position [96, 0]
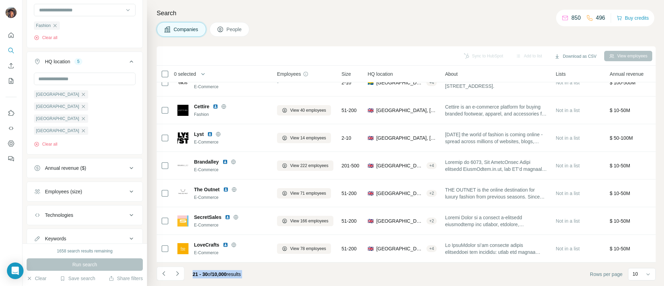
click at [91, 188] on div "Employees (size)" at bounding box center [80, 191] width 93 height 7
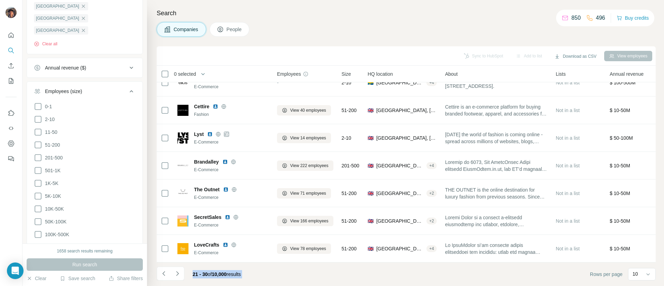
scroll to position [198, 0]
click at [49, 122] on ul "0-1 2-10 11-50 [PHONE_NUMBER] 501-1K 1K-5K 5K-10K 10K-50K 50K-100K 100K-500K 50…" at bounding box center [85, 175] width 102 height 149
click at [49, 124] on ul "0-1 2-10 11-50 [PHONE_NUMBER] 501-1K 1K-5K 5K-10K 10K-50K 50K-100K 100K-500K 50…" at bounding box center [85, 175] width 102 height 149
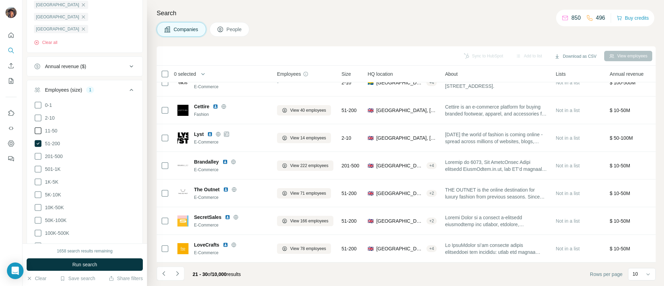
click at [55, 127] on span "11-50" at bounding box center [49, 130] width 15 height 7
click at [110, 263] on button "Run search" at bounding box center [85, 264] width 116 height 12
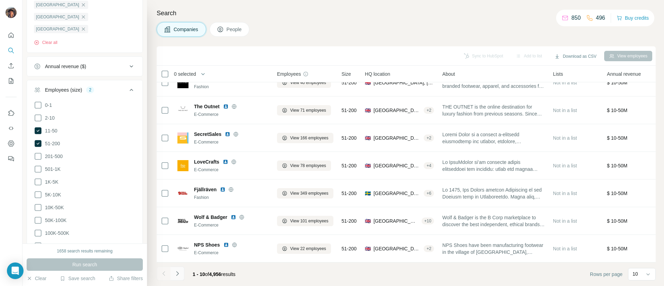
click at [183, 273] on button "Navigate to next page" at bounding box center [178, 274] width 14 height 14
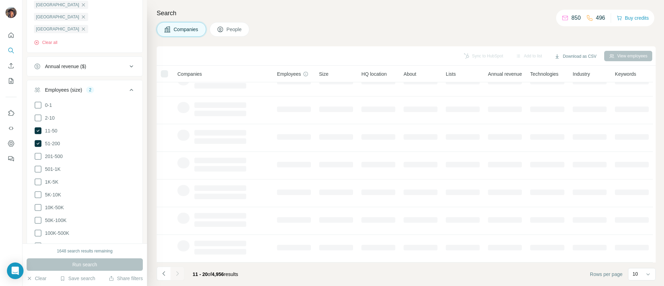
click at [183, 273] on div at bounding box center [178, 274] width 14 height 14
click at [183, 273] on button "Navigate to next page" at bounding box center [178, 274] width 14 height 14
click at [183, 273] on div at bounding box center [178, 274] width 14 height 14
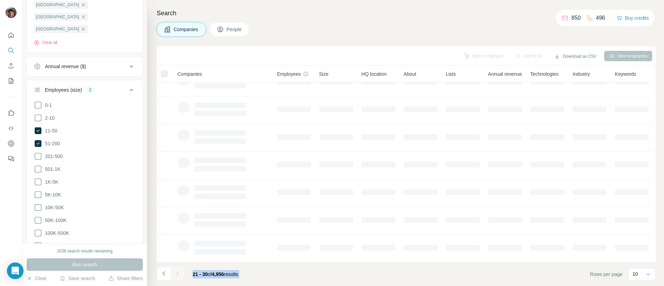
click at [183, 273] on div at bounding box center [178, 274] width 14 height 14
click at [183, 273] on button "Navigate to next page" at bounding box center [178, 274] width 14 height 14
click at [183, 273] on div at bounding box center [178, 274] width 14 height 14
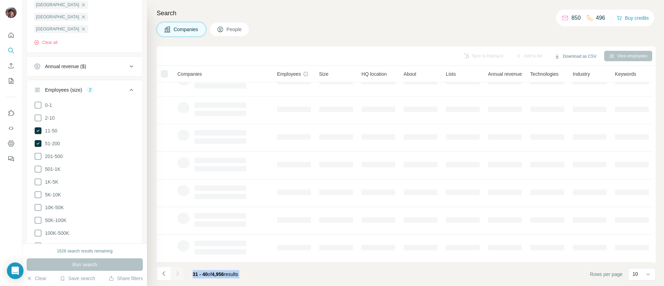
click at [183, 273] on button "Navigate to next page" at bounding box center [178, 274] width 14 height 14
click at [183, 273] on div at bounding box center [178, 274] width 14 height 14
click at [183, 273] on button "Navigate to next page" at bounding box center [178, 274] width 14 height 14
click at [183, 273] on div at bounding box center [178, 274] width 14 height 14
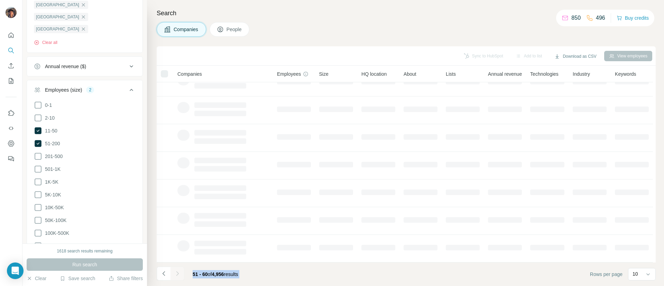
click at [183, 273] on div at bounding box center [178, 274] width 14 height 14
click at [183, 273] on button "Navigate to next page" at bounding box center [178, 274] width 14 height 14
click at [183, 273] on div at bounding box center [178, 274] width 14 height 14
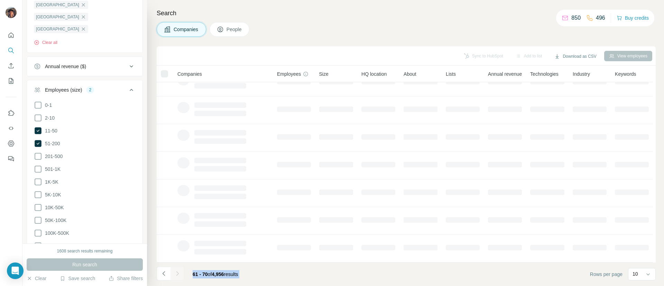
click at [183, 273] on div at bounding box center [178, 274] width 14 height 14
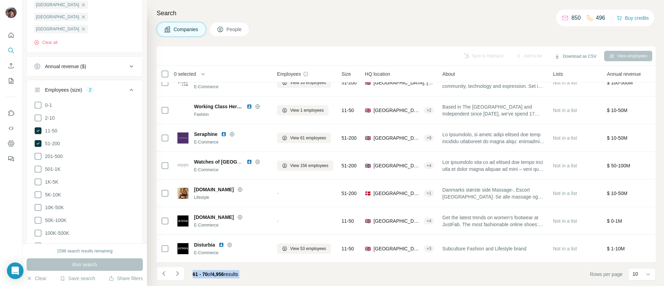
click at [183, 273] on button "Navigate to next page" at bounding box center [178, 274] width 14 height 14
click at [183, 273] on div at bounding box center [178, 274] width 14 height 14
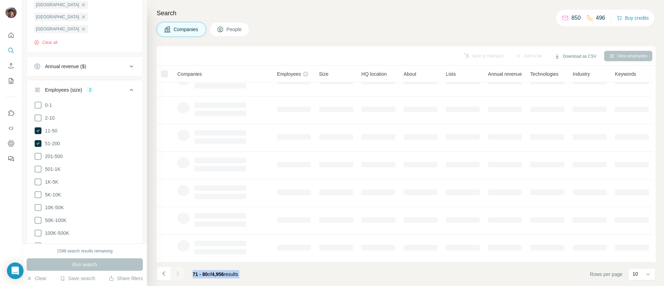
click at [183, 273] on div at bounding box center [178, 274] width 14 height 14
click at [183, 273] on button "Navigate to next page" at bounding box center [178, 274] width 14 height 14
click at [183, 273] on div at bounding box center [178, 274] width 14 height 14
click at [183, 273] on button "Navigate to next page" at bounding box center [178, 274] width 14 height 14
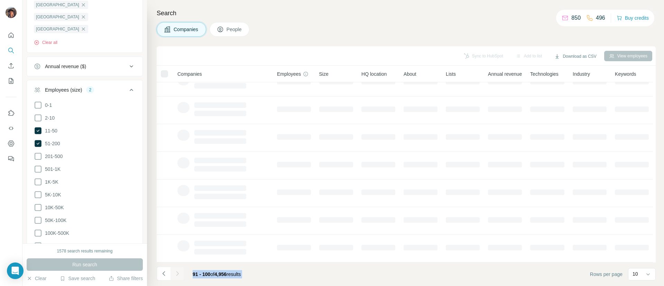
click at [183, 273] on div at bounding box center [178, 274] width 14 height 14
click at [183, 273] on button "Navigate to next page" at bounding box center [178, 274] width 14 height 14
click at [183, 273] on div at bounding box center [178, 274] width 14 height 14
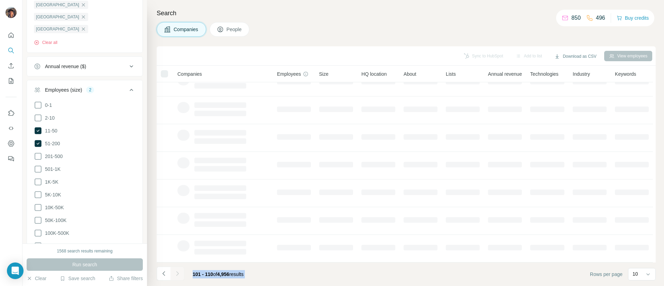
click at [183, 273] on div at bounding box center [178, 274] width 14 height 14
click at [183, 273] on button "Navigate to next page" at bounding box center [178, 274] width 14 height 14
click at [183, 273] on div at bounding box center [178, 274] width 14 height 14
click at [183, 273] on button "Navigate to next page" at bounding box center [178, 274] width 14 height 14
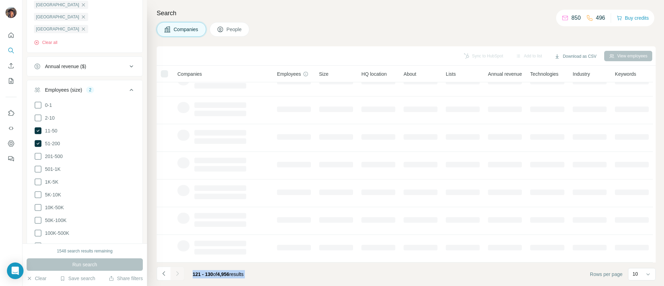
click at [183, 273] on div at bounding box center [178, 274] width 14 height 14
click at [183, 273] on button "Navigate to next page" at bounding box center [178, 274] width 14 height 14
click at [183, 273] on div at bounding box center [178, 274] width 14 height 14
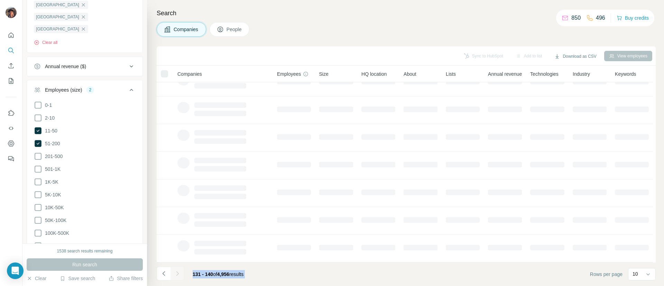
click at [183, 273] on div at bounding box center [178, 274] width 14 height 14
click at [183, 273] on button "Navigate to next page" at bounding box center [178, 274] width 14 height 14
click at [183, 273] on div at bounding box center [178, 274] width 14 height 14
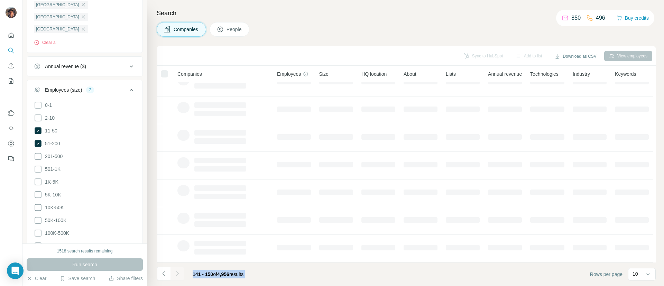
click at [183, 273] on div at bounding box center [178, 274] width 14 height 14
click at [183, 273] on button "Navigate to next page" at bounding box center [178, 274] width 14 height 14
click at [183, 273] on div at bounding box center [178, 274] width 14 height 14
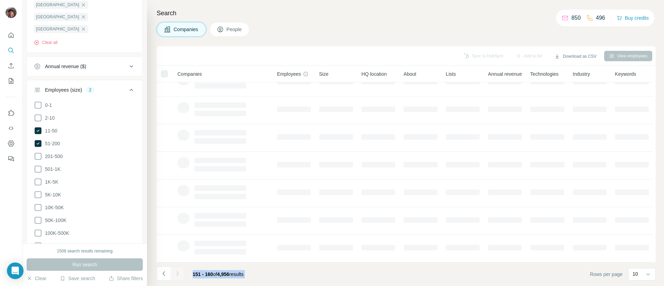
click at [183, 273] on div at bounding box center [178, 274] width 14 height 14
click at [183, 273] on button "Navigate to next page" at bounding box center [178, 274] width 14 height 14
click at [183, 273] on div at bounding box center [178, 274] width 14 height 14
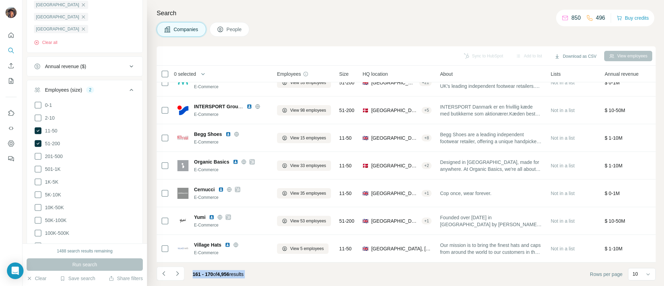
click at [292, 268] on footer "161 - 170 of 4,956 results Rows per page 10" at bounding box center [406, 275] width 499 height 24
click at [177, 280] on button "Navigate to next page" at bounding box center [178, 274] width 14 height 14
click at [177, 280] on div at bounding box center [178, 274] width 14 height 14
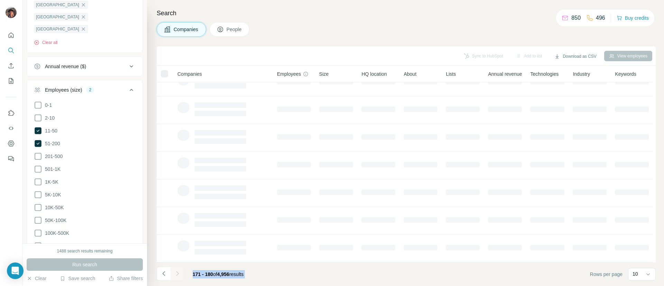
click at [177, 280] on div at bounding box center [178, 274] width 14 height 14
click at [177, 280] on button "Navigate to next page" at bounding box center [178, 274] width 14 height 14
click at [177, 280] on div at bounding box center [178, 274] width 14 height 14
click at [177, 280] on button "Navigate to next page" at bounding box center [178, 274] width 14 height 14
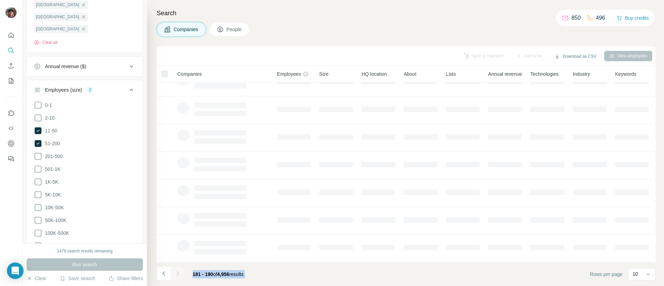
click at [177, 280] on div at bounding box center [178, 274] width 14 height 14
click at [177, 280] on button "Navigate to next page" at bounding box center [178, 274] width 14 height 14
click at [177, 280] on div at bounding box center [178, 274] width 14 height 14
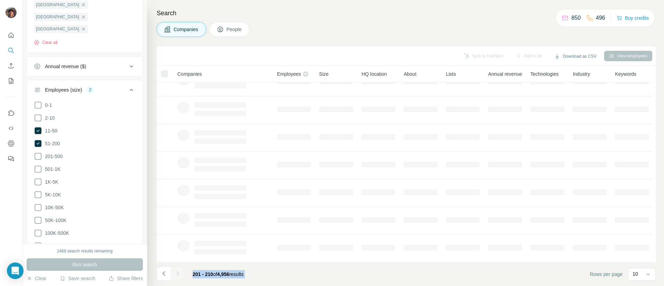
click at [177, 280] on button "Navigate to next page" at bounding box center [178, 274] width 14 height 14
click at [177, 280] on div at bounding box center [178, 274] width 14 height 14
click at [177, 280] on button "Navigate to next page" at bounding box center [178, 274] width 14 height 14
click at [177, 280] on div at bounding box center [178, 274] width 14 height 14
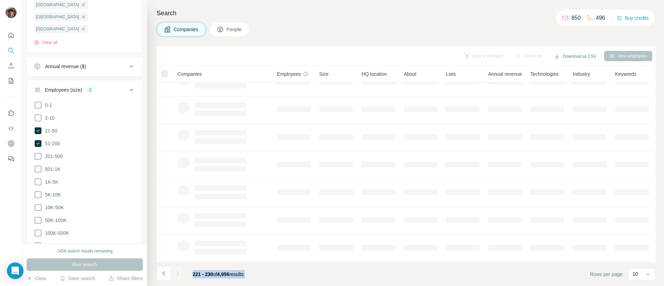
click at [177, 280] on div at bounding box center [178, 274] width 14 height 14
click at [177, 280] on button "Navigate to next page" at bounding box center [178, 274] width 14 height 14
click at [177, 280] on div at bounding box center [178, 274] width 14 height 14
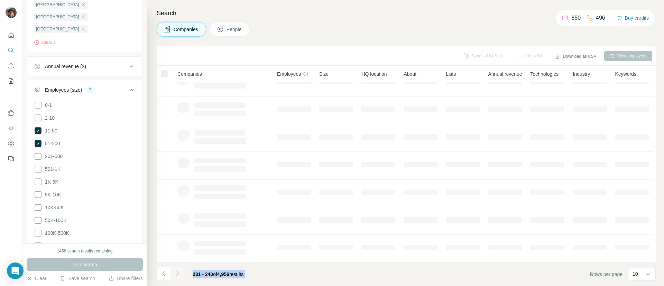
click at [177, 280] on button "Navigate to next page" at bounding box center [178, 274] width 14 height 14
click at [177, 280] on div at bounding box center [178, 274] width 14 height 14
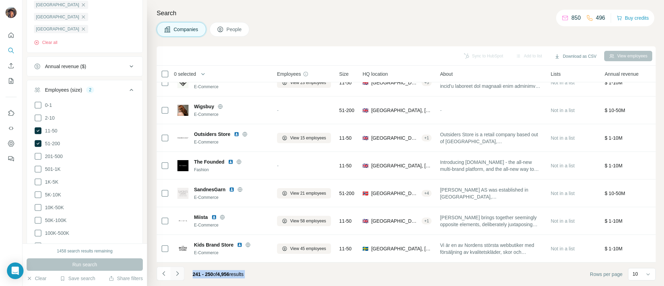
click at [177, 280] on button "Navigate to next page" at bounding box center [178, 274] width 14 height 14
click at [177, 280] on div at bounding box center [178, 274] width 14 height 14
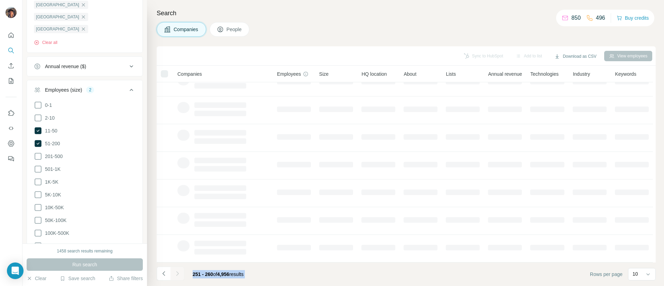
click at [177, 280] on div at bounding box center [178, 274] width 14 height 14
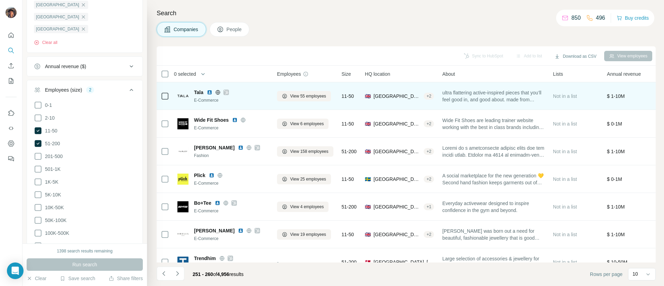
click at [227, 92] on icon at bounding box center [226, 92] width 4 height 4
